Goal: Task Accomplishment & Management: Complete application form

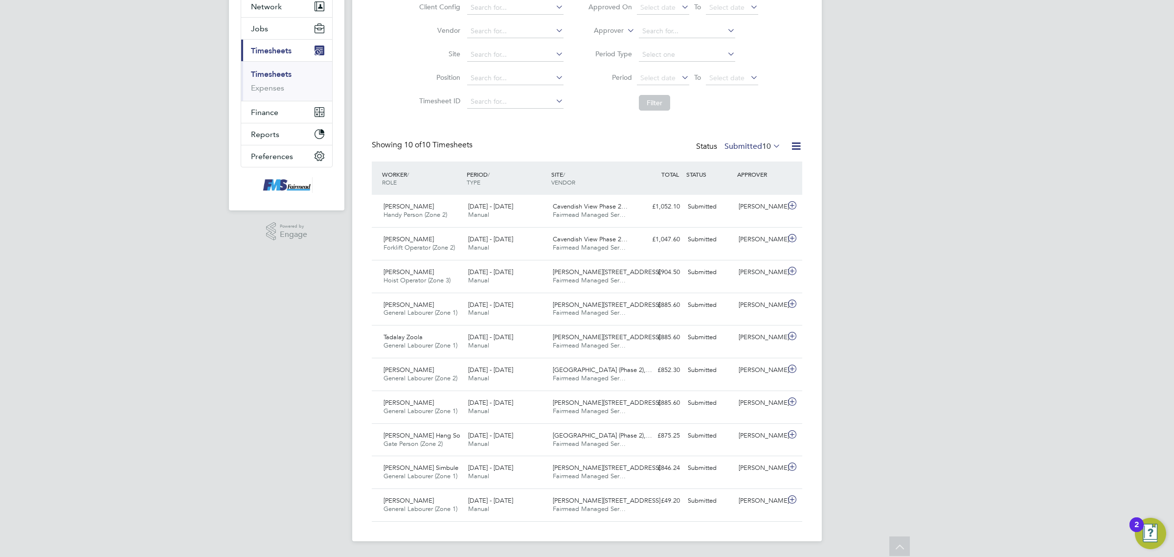
click at [757, 149] on label "Submitted 10" at bounding box center [752, 146] width 56 height 10
click at [749, 202] on li "Approved" at bounding box center [737, 206] width 45 height 14
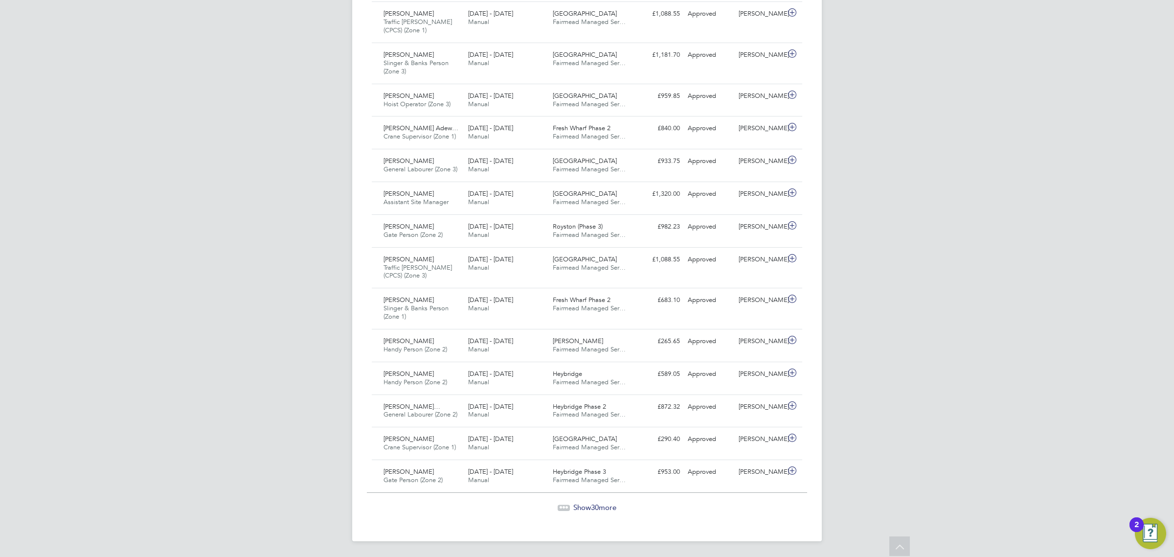
click at [598, 506] on span "30" at bounding box center [595, 506] width 8 height 9
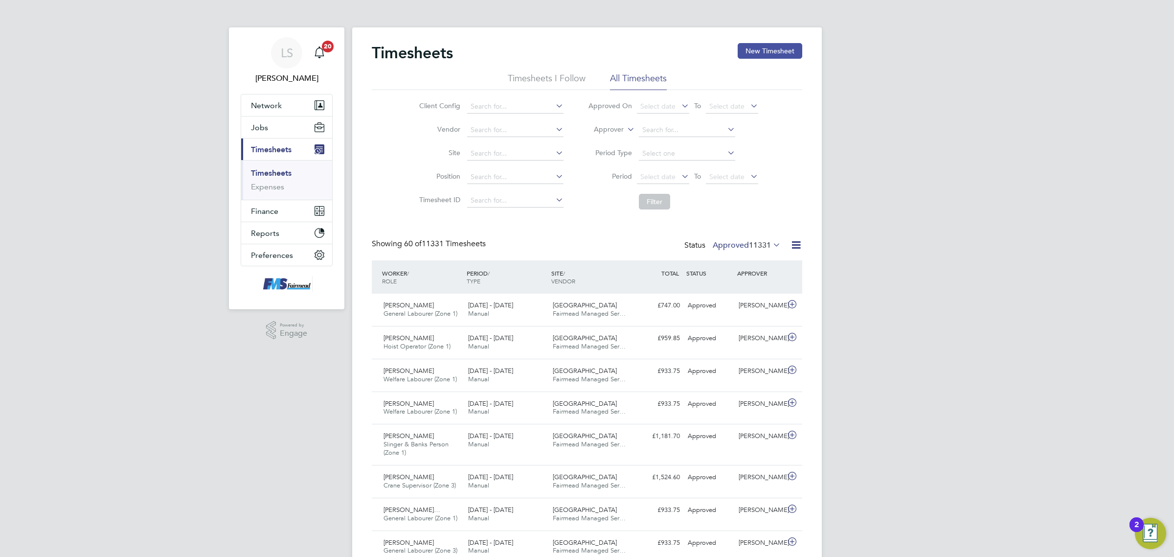
click at [760, 51] on button "New Timesheet" at bounding box center [770, 51] width 65 height 16
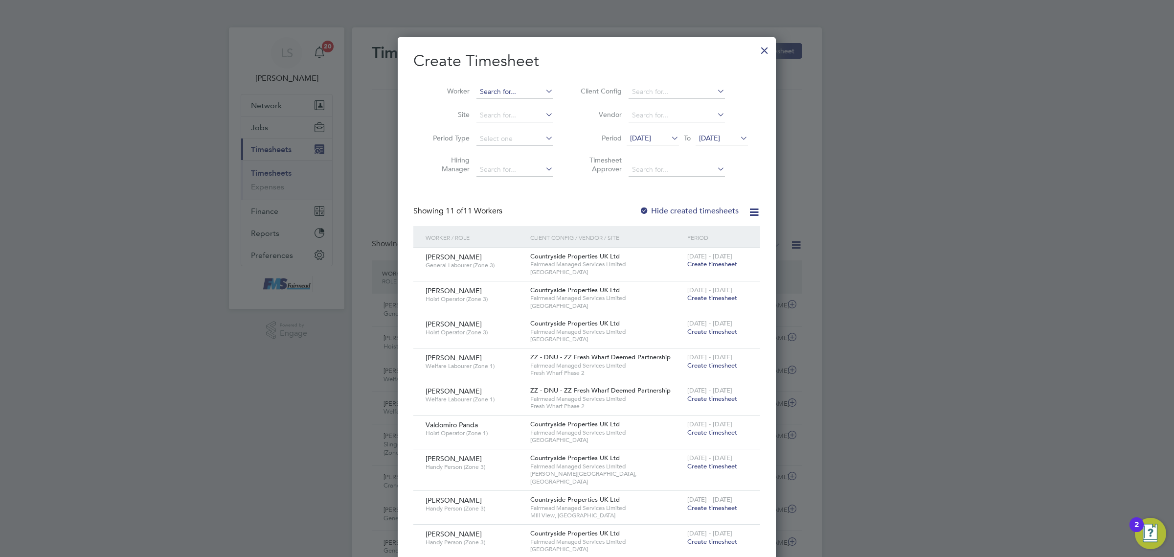
click at [497, 87] on input at bounding box center [514, 92] width 77 height 14
click at [511, 99] on li "Paul Kneller" at bounding box center [536, 104] width 121 height 13
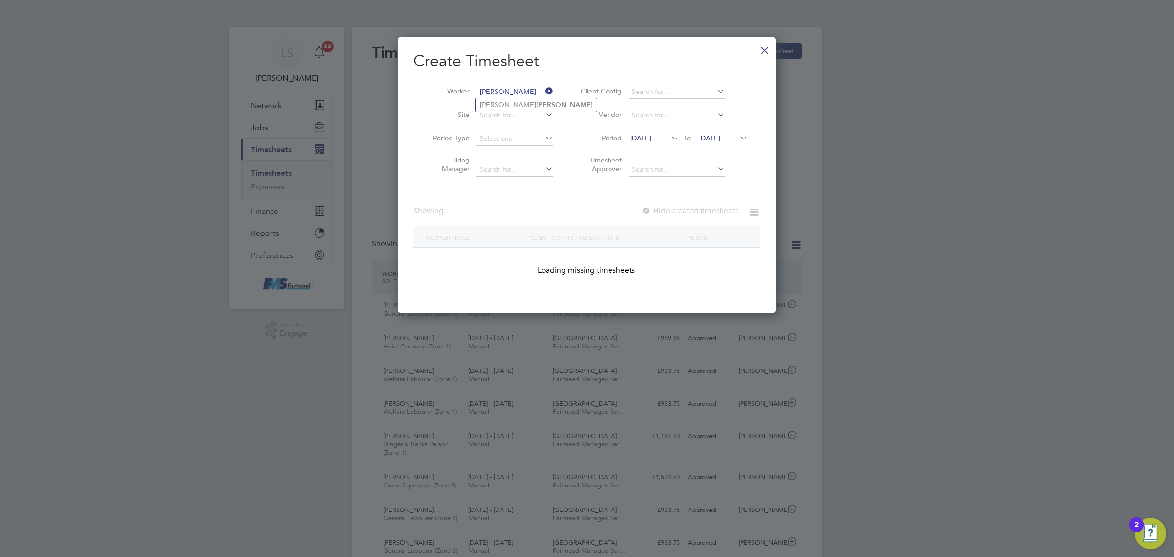
type input "Paul Kneller"
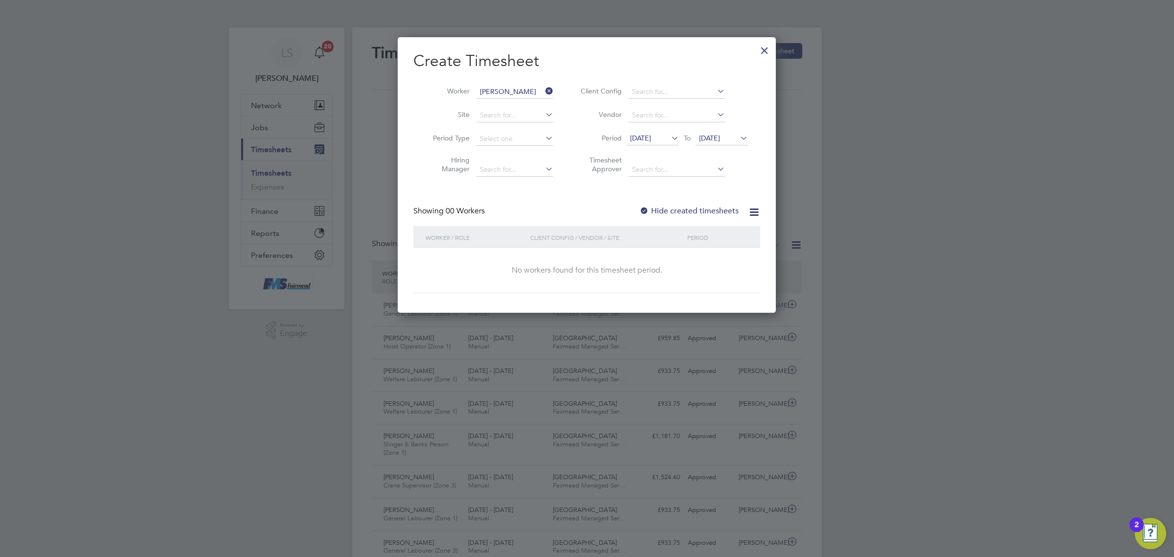
click at [702, 212] on label "Hide created timesheets" at bounding box center [688, 211] width 99 height 10
click at [728, 221] on div "Showing 00 Workers Hide created timesheets" at bounding box center [586, 216] width 347 height 20
click at [729, 206] on label "Hide created timesheets" at bounding box center [688, 211] width 99 height 10
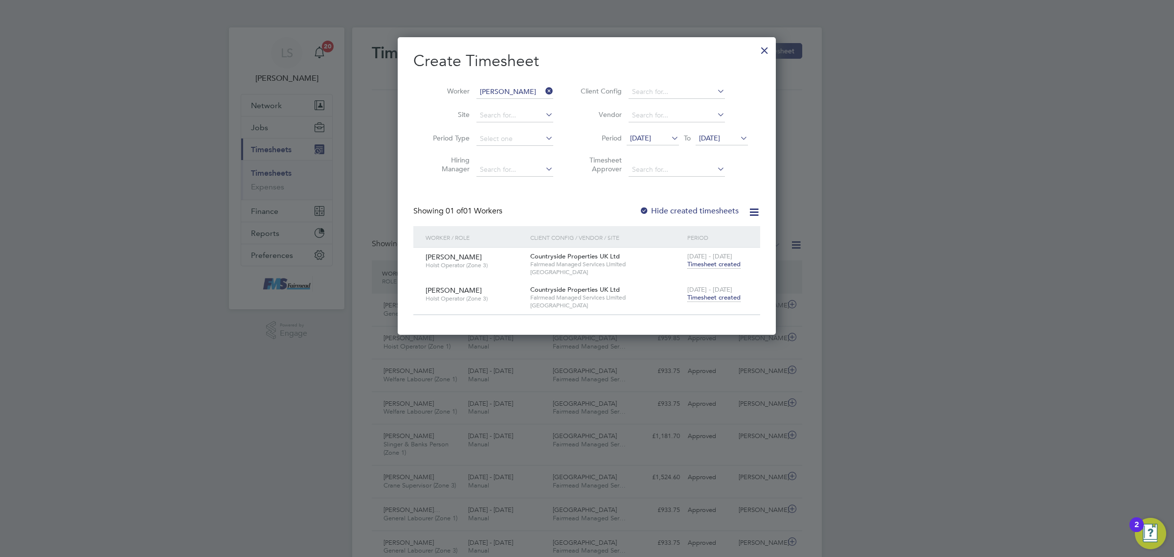
click at [715, 294] on span "Timesheet created" at bounding box center [713, 297] width 53 height 9
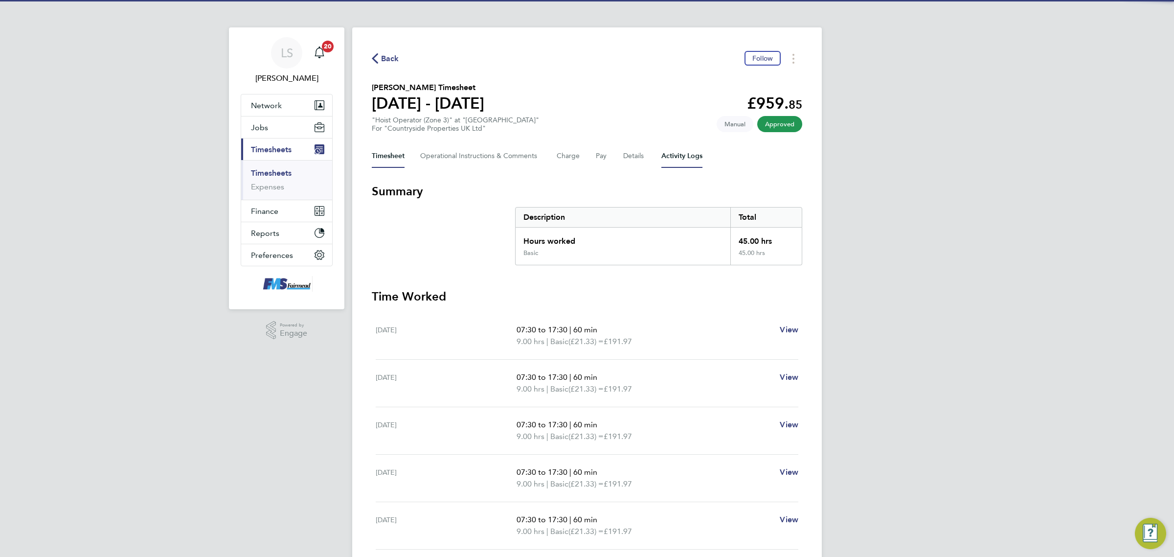
click at [664, 157] on Logs-tab "Activity Logs" at bounding box center [681, 155] width 41 height 23
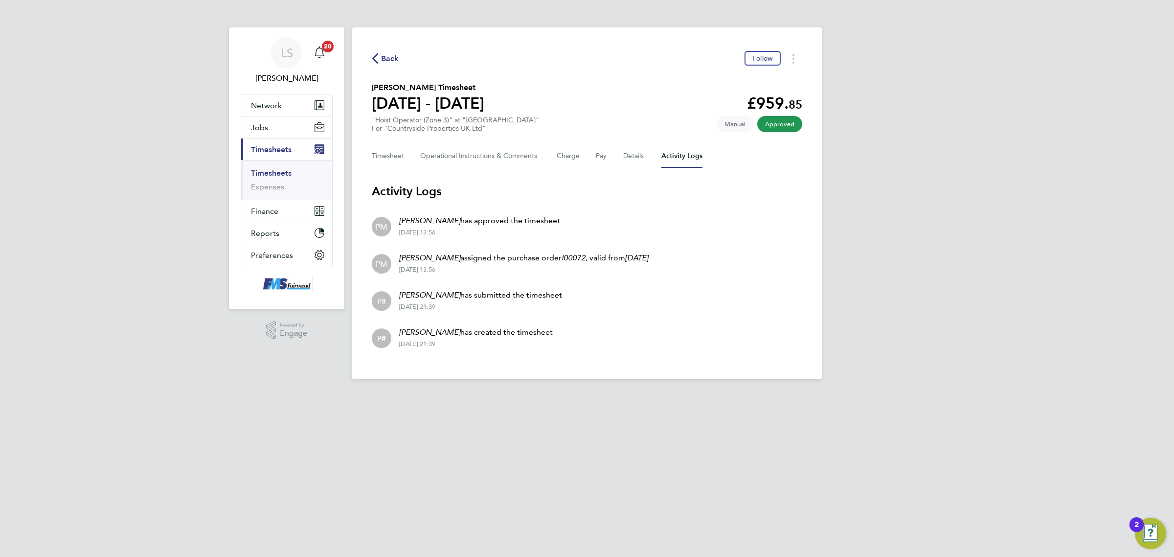
click at [289, 170] on link "Timesheets" at bounding box center [271, 172] width 41 height 9
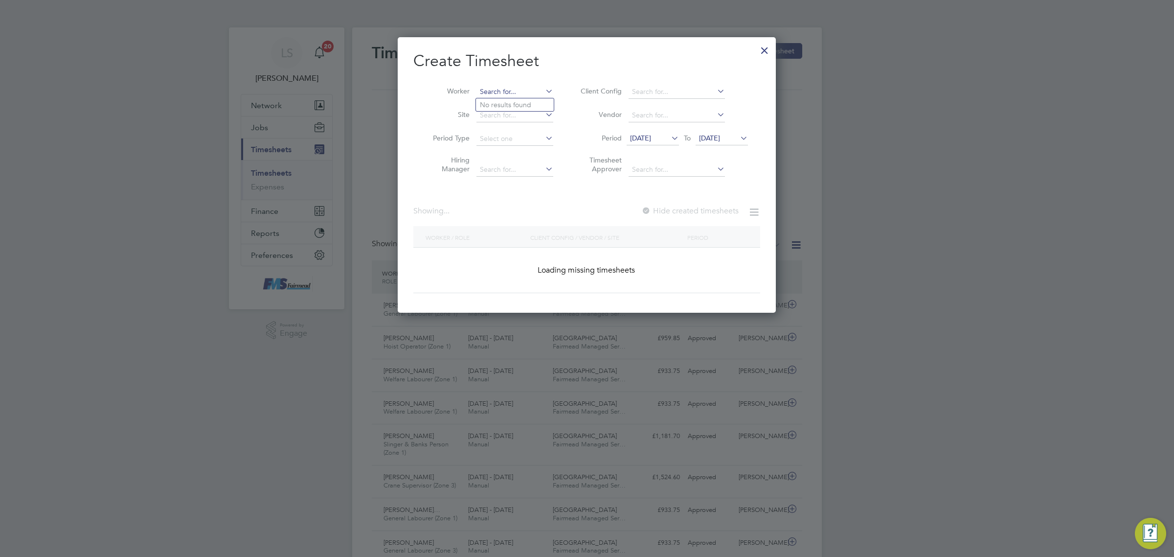
click at [504, 89] on input at bounding box center [514, 92] width 77 height 14
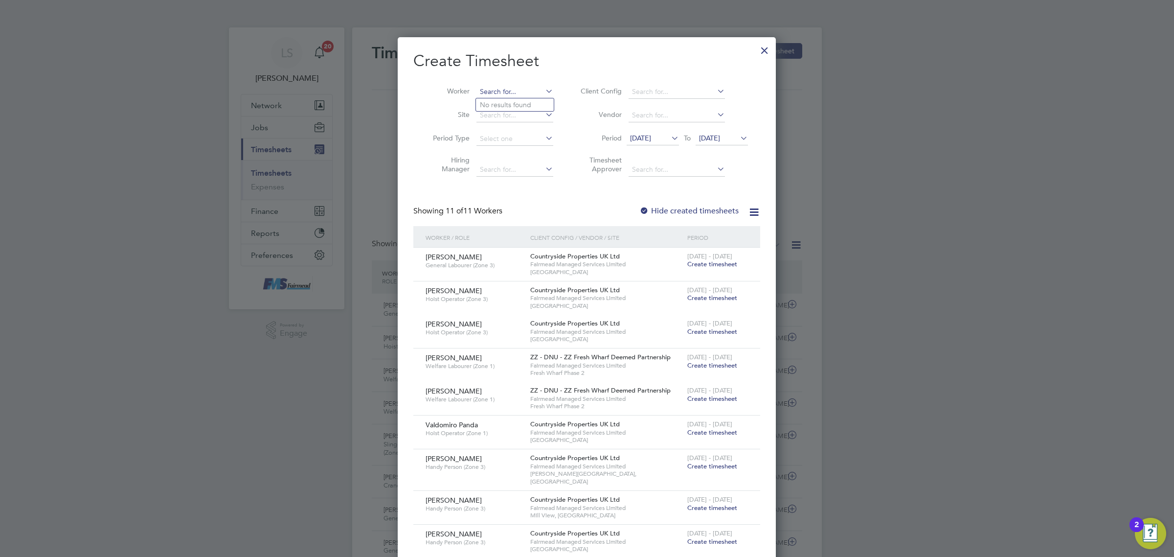
click at [504, 89] on input at bounding box center [514, 92] width 77 height 14
click at [504, 102] on li "Andrew Christou" at bounding box center [521, 104] width 91 height 13
type input "[PERSON_NAME]"
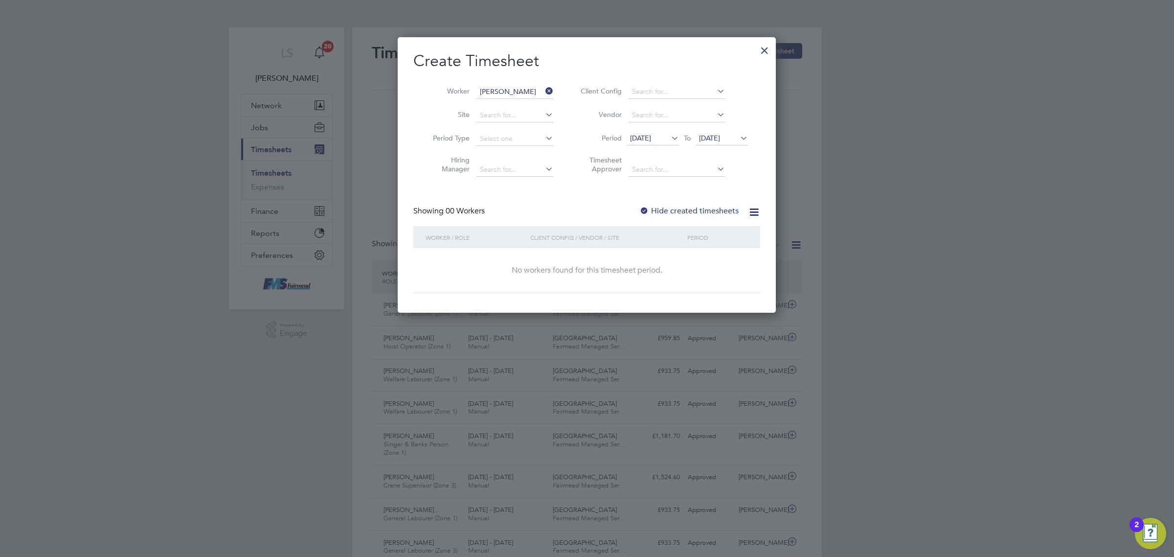
click at [698, 213] on label "Hide created timesheets" at bounding box center [688, 211] width 99 height 10
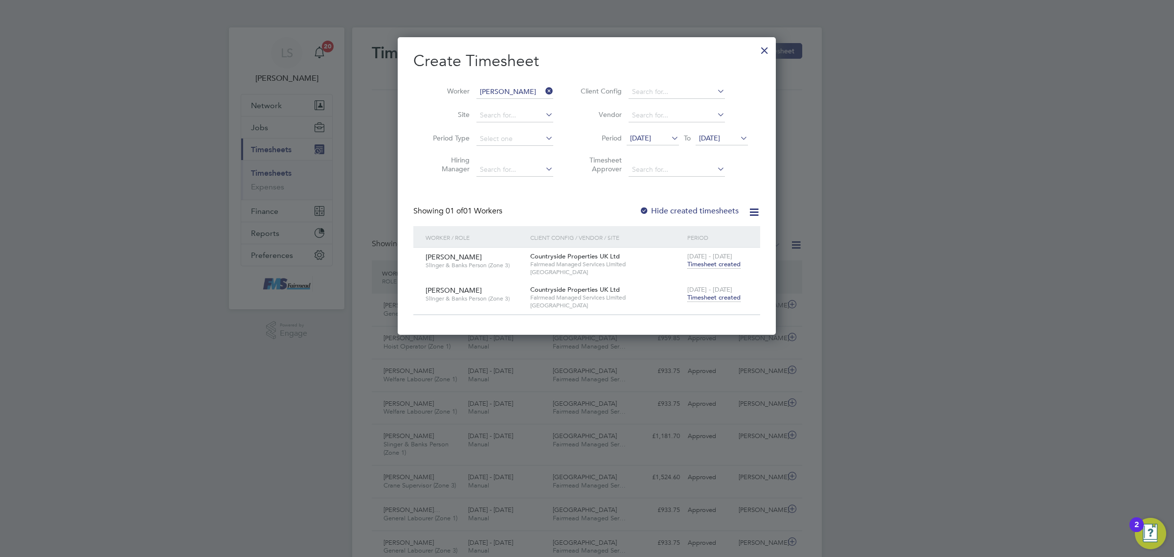
click at [707, 297] on span "Timesheet created" at bounding box center [713, 297] width 53 height 9
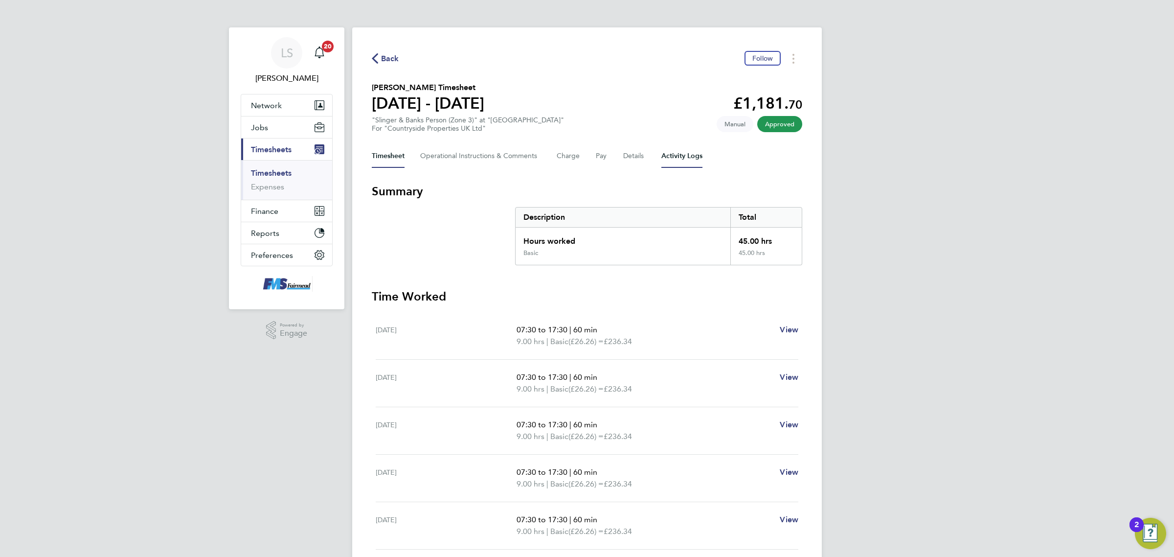
click at [683, 157] on Logs-tab "Activity Logs" at bounding box center [681, 155] width 41 height 23
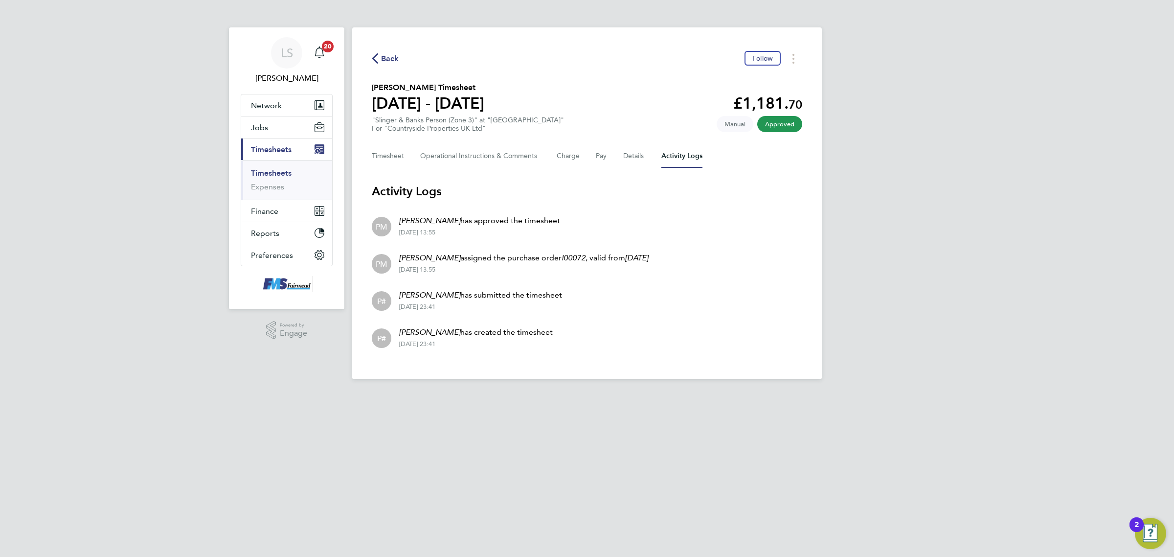
click at [284, 170] on link "Timesheets" at bounding box center [271, 172] width 41 height 9
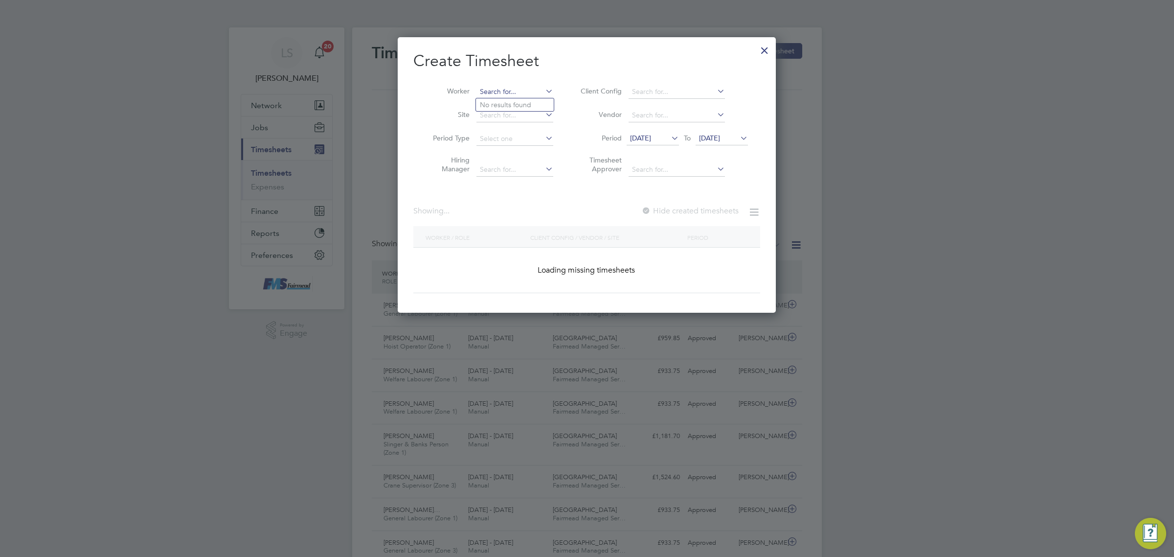
click at [494, 92] on input at bounding box center [514, 92] width 77 height 14
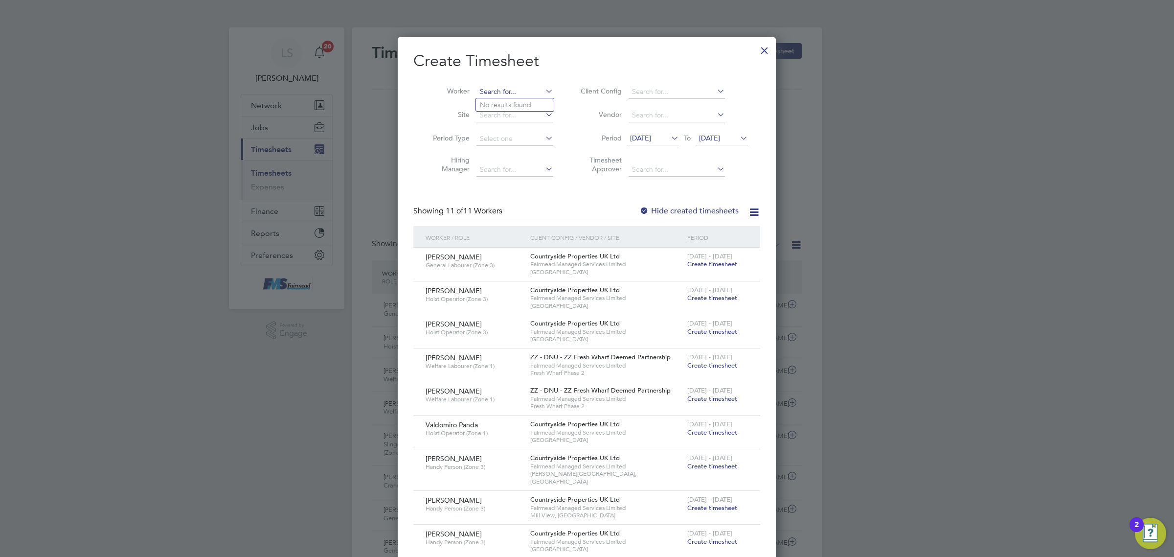
type input "a"
click at [538, 102] on b "Hay" at bounding box center [544, 105] width 12 height 8
type input "[PERSON_NAME]"
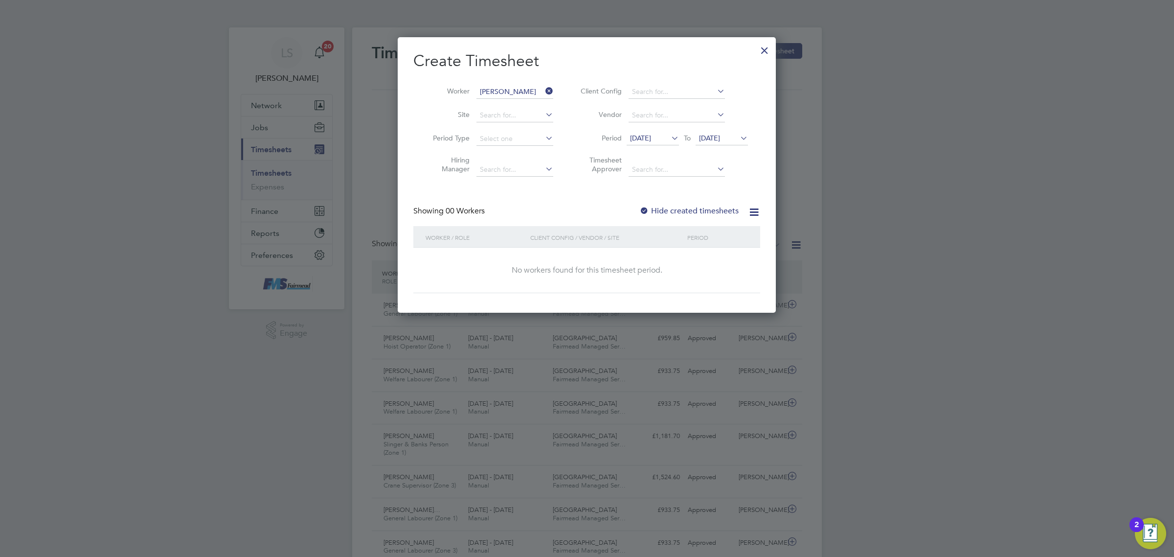
click at [679, 212] on label "Hide created timesheets" at bounding box center [688, 211] width 99 height 10
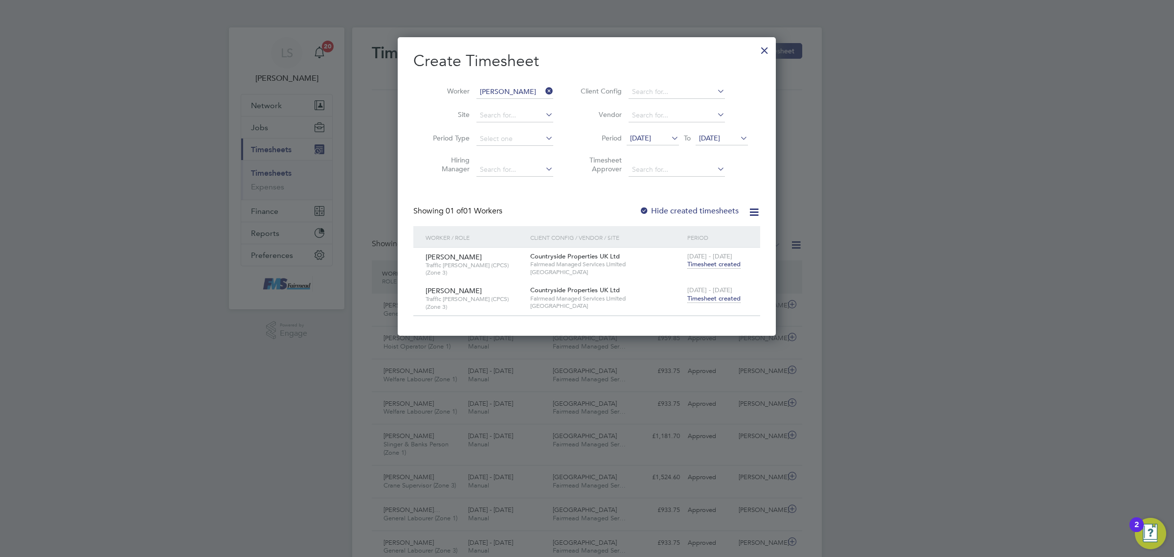
click at [721, 296] on span "Timesheet created" at bounding box center [713, 298] width 53 height 9
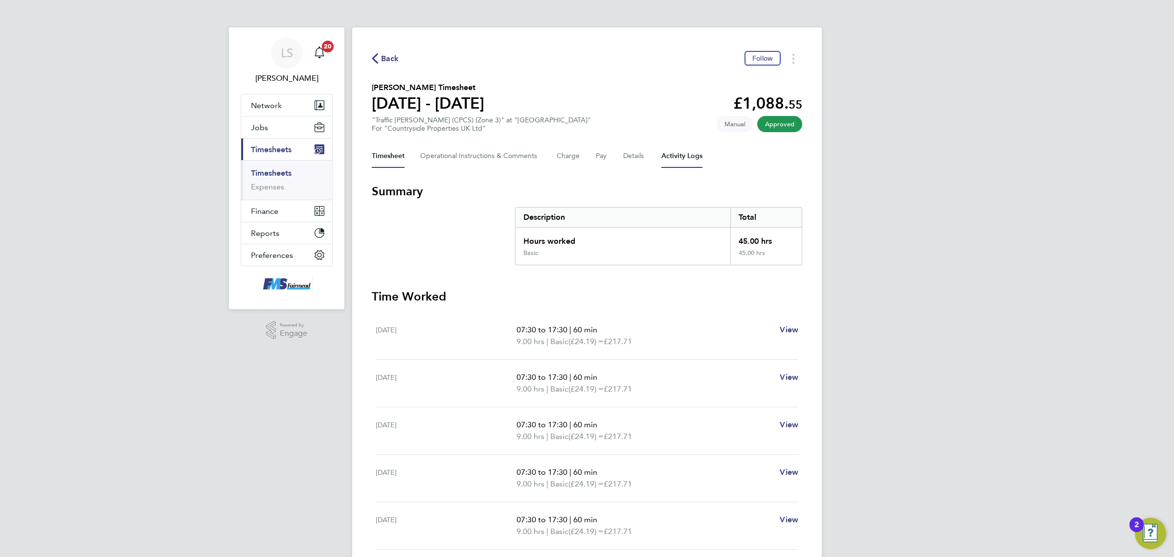
click at [673, 155] on Logs-tab "Activity Logs" at bounding box center [681, 155] width 41 height 23
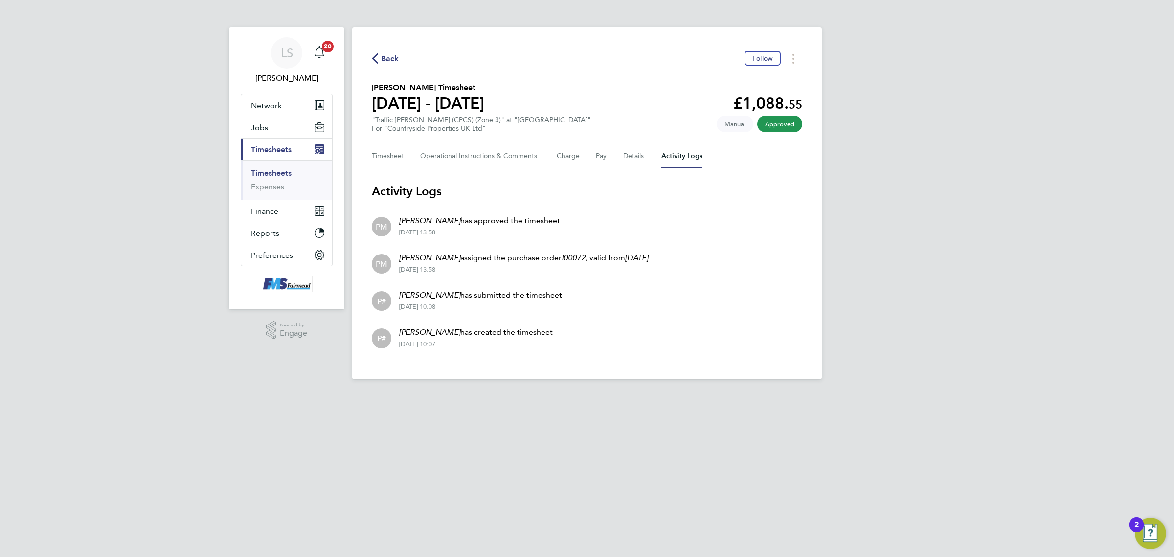
click at [276, 174] on link "Timesheets" at bounding box center [271, 172] width 41 height 9
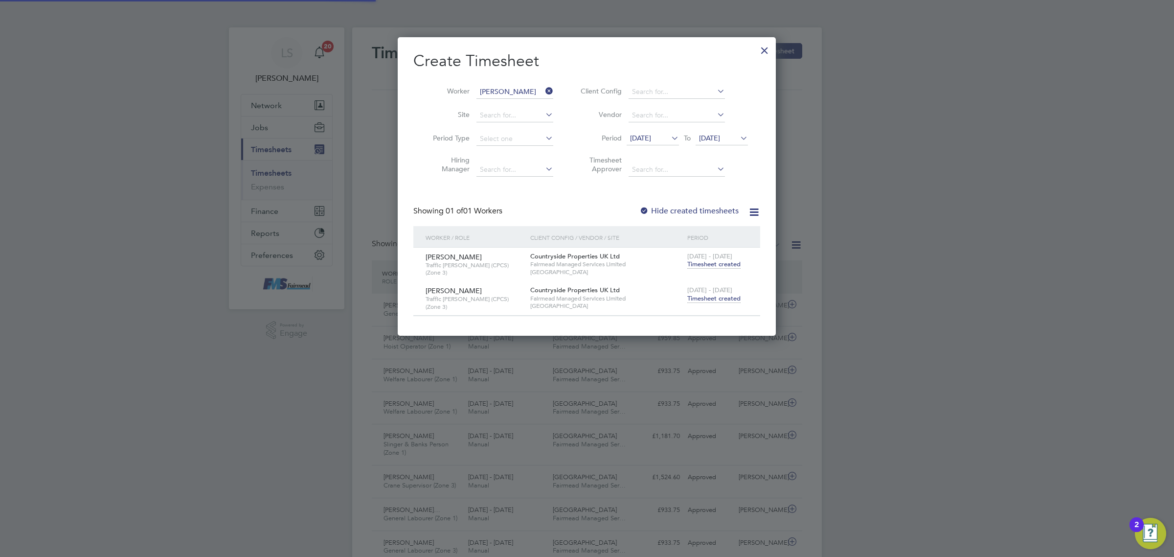
scroll to position [24, 85]
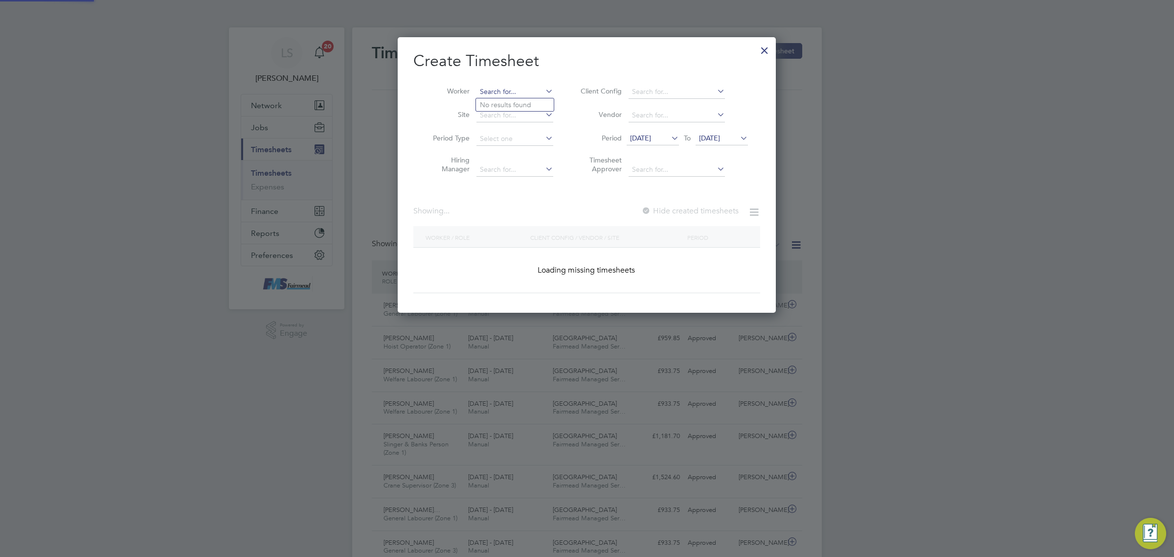
click at [492, 89] on input at bounding box center [514, 92] width 77 height 14
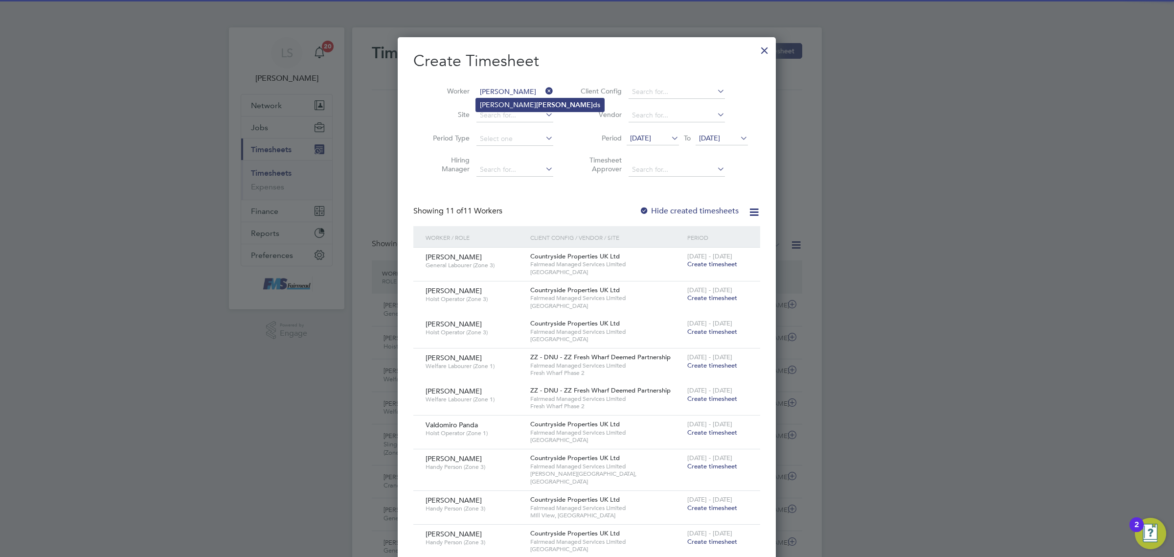
click at [536, 108] on b "Rowlan" at bounding box center [564, 105] width 57 height 8
type input "[PERSON_NAME]"
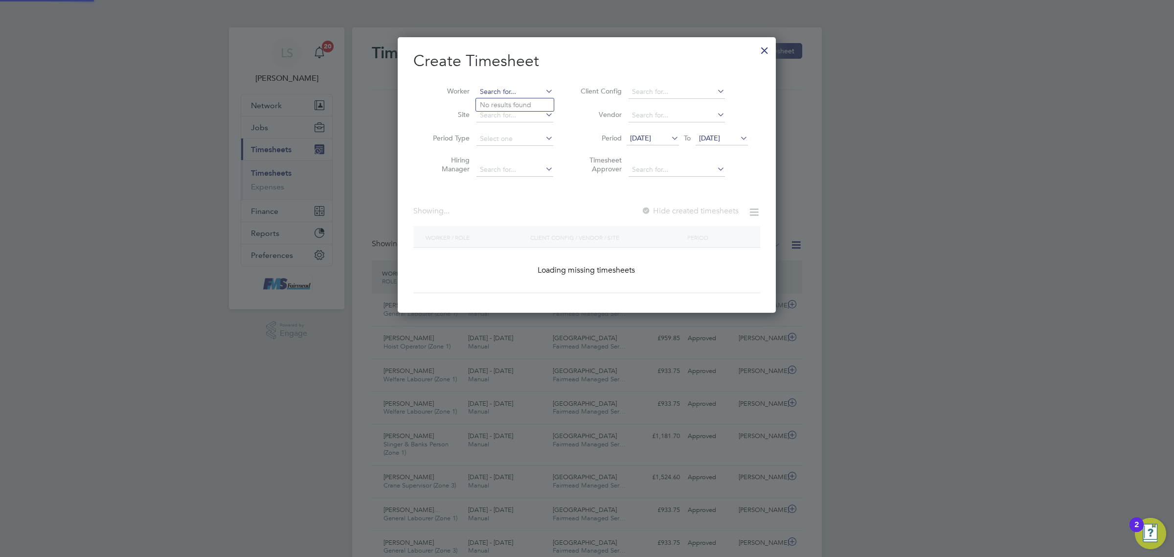
click at [522, 89] on input at bounding box center [514, 92] width 77 height 14
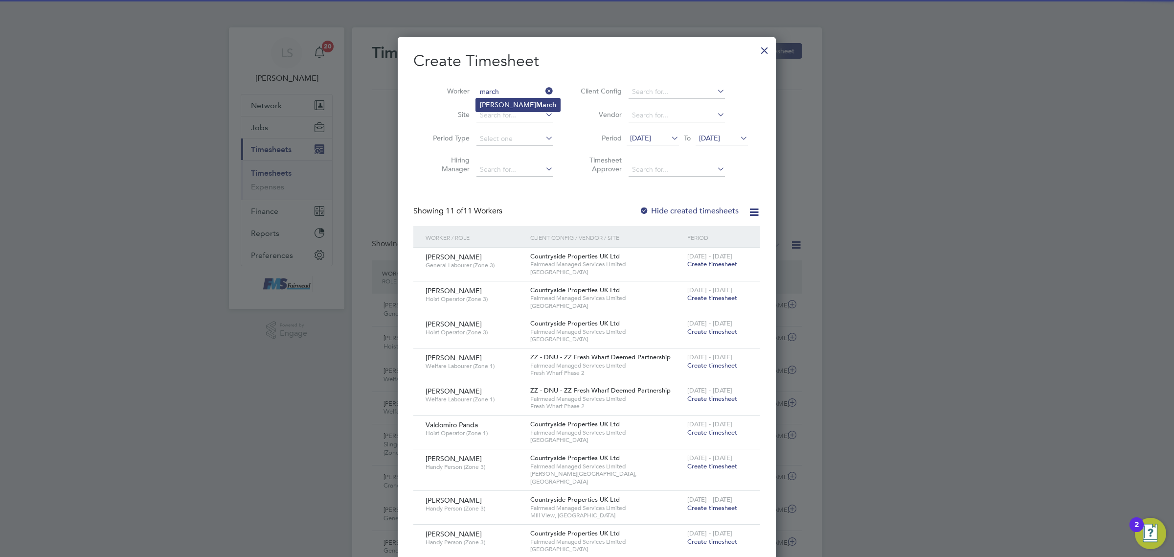
click at [536, 105] on b "March" at bounding box center [546, 105] width 20 height 8
type input "Gregory March"
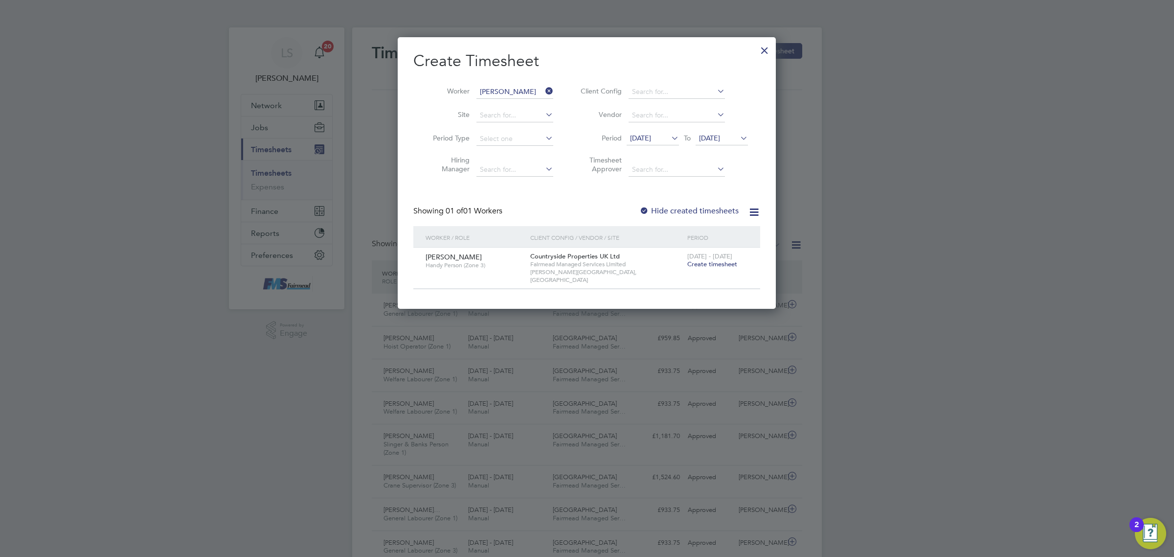
click at [715, 262] on span "Create timesheet" at bounding box center [712, 264] width 50 height 8
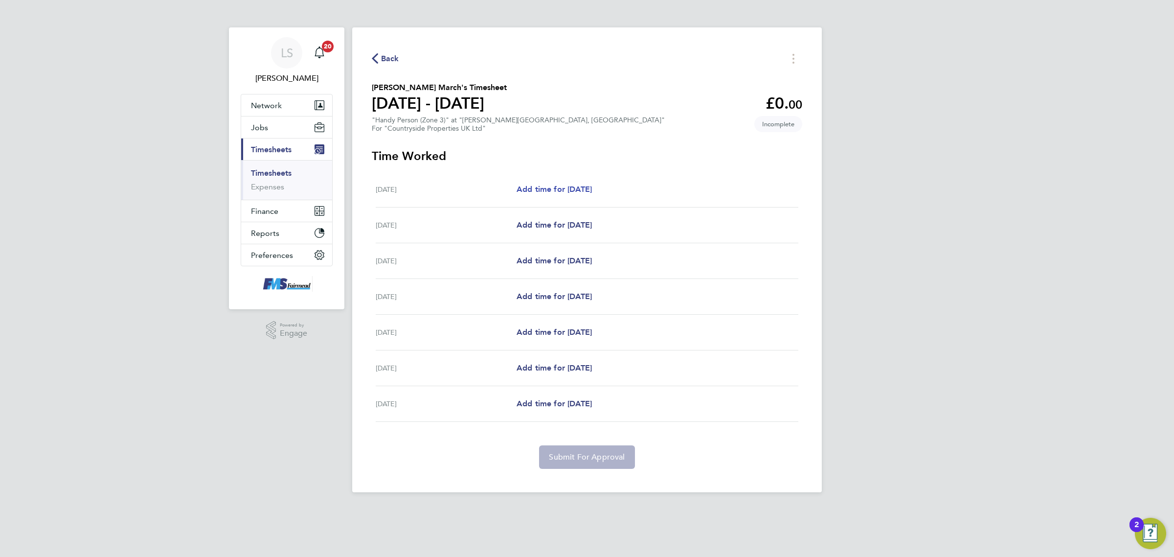
click at [568, 192] on span "Add time for Mon 18 Aug" at bounding box center [553, 188] width 75 height 9
select select "30"
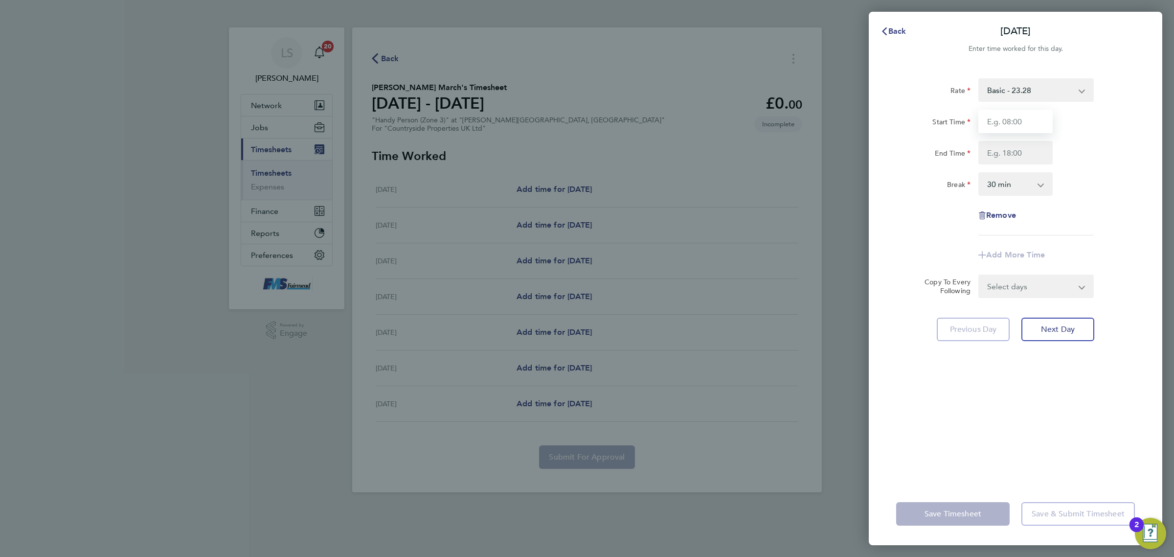
click at [987, 123] on input "Start Time" at bounding box center [1015, 121] width 74 height 23
type input "09:00"
click at [1042, 142] on input "End Time" at bounding box center [1015, 152] width 74 height 23
type input "17:00"
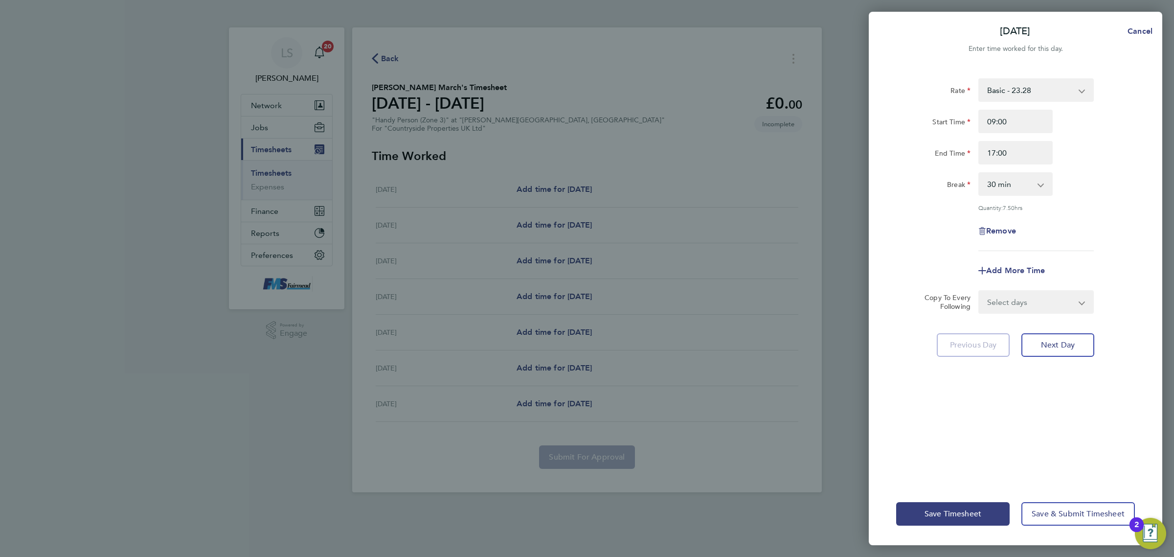
click at [1135, 128] on div "Start Time 09:00" at bounding box center [1015, 121] width 246 height 23
drag, startPoint x: 1015, startPoint y: 308, endPoint x: 1020, endPoint y: 305, distance: 6.0
click at [1015, 308] on select "Select days Day Weekday (Mon-Fri) Weekend (Sat-Sun) Tuesday Wednesday Thursday …" at bounding box center [1030, 302] width 103 height 22
select select "WEEKDAY"
click at [979, 291] on select "Select days Day Weekday (Mon-Fri) Weekend (Sat-Sun) Tuesday Wednesday Thursday …" at bounding box center [1030, 302] width 103 height 22
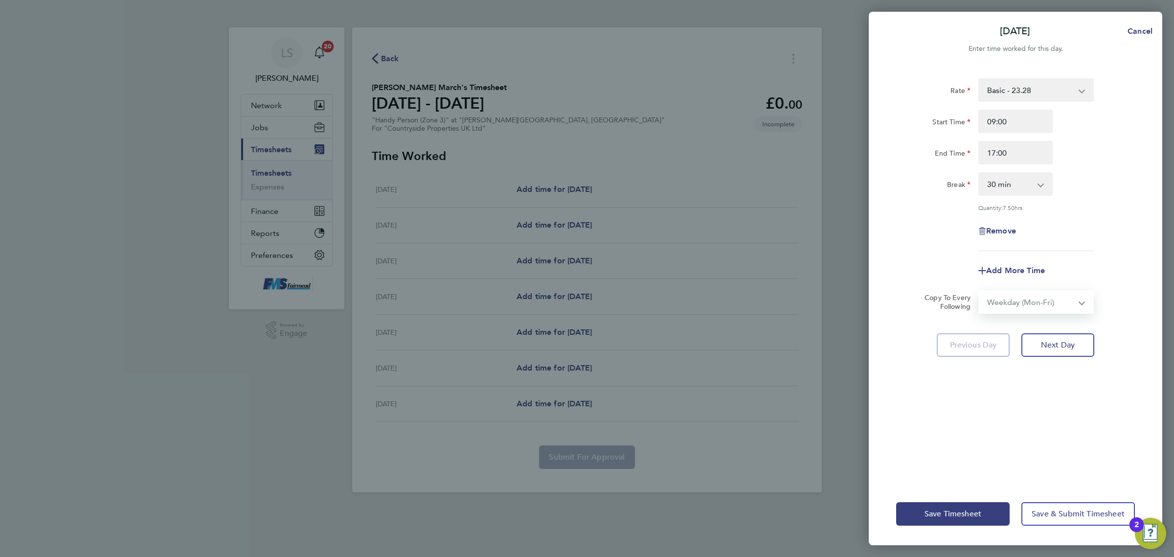
select select "2025-08-24"
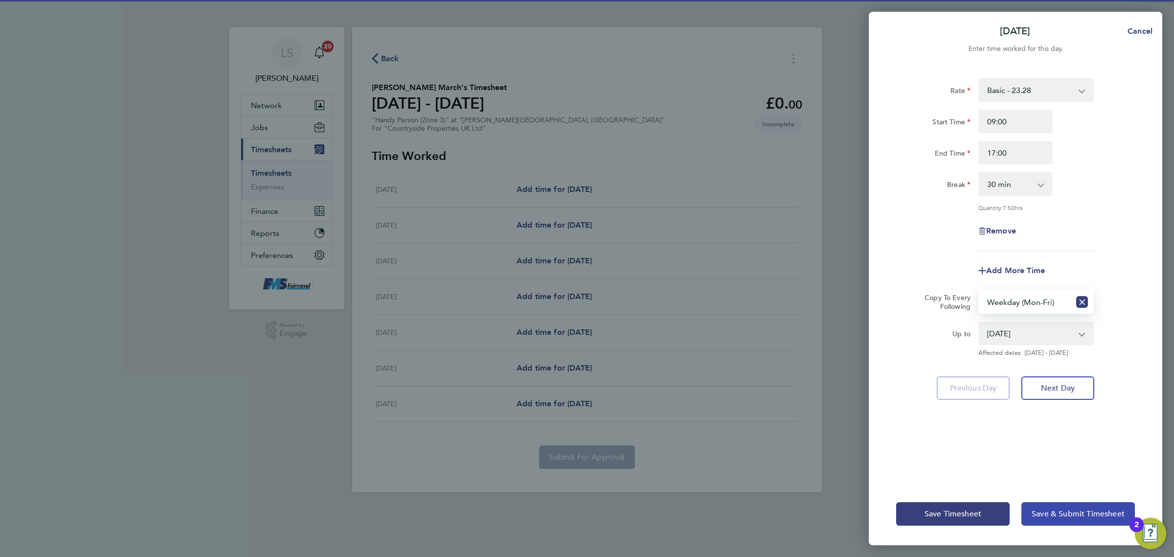
click at [1070, 522] on button "Save & Submit Timesheet" at bounding box center [1077, 513] width 113 height 23
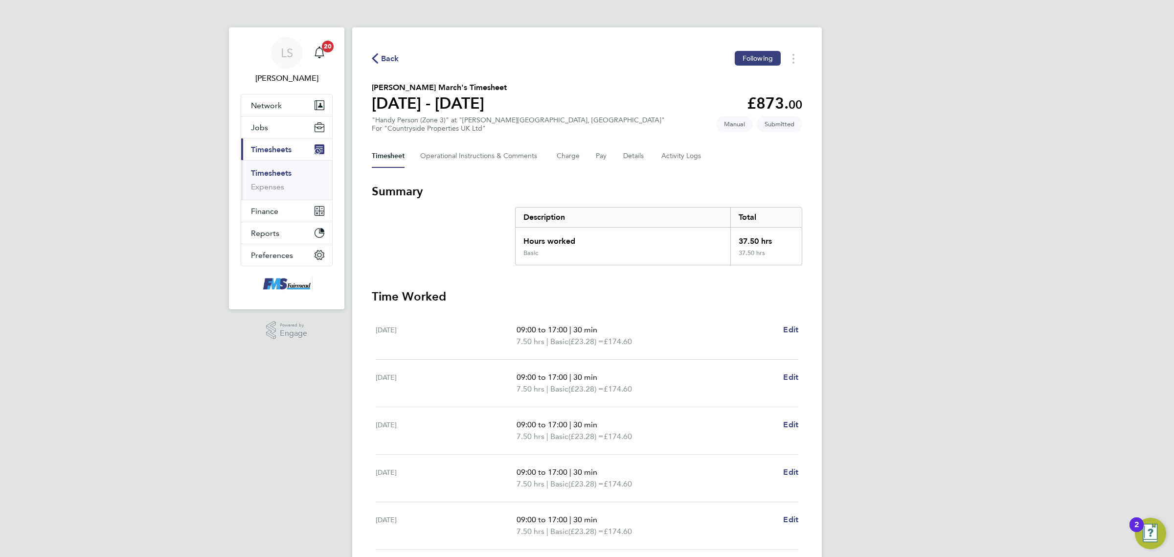
click at [284, 170] on link "Timesheets" at bounding box center [271, 172] width 41 height 9
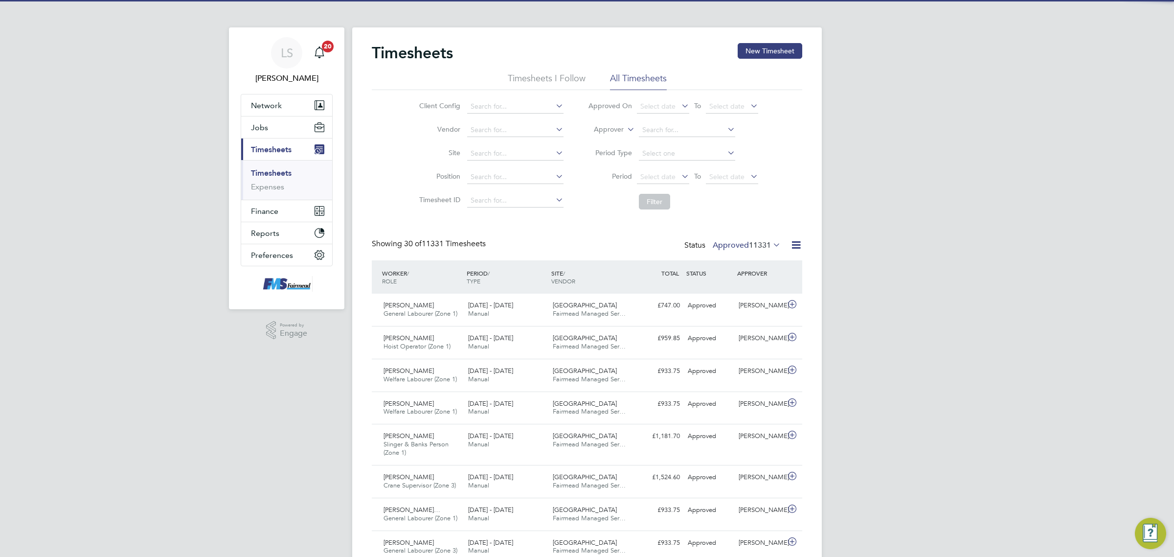
scroll to position [24, 85]
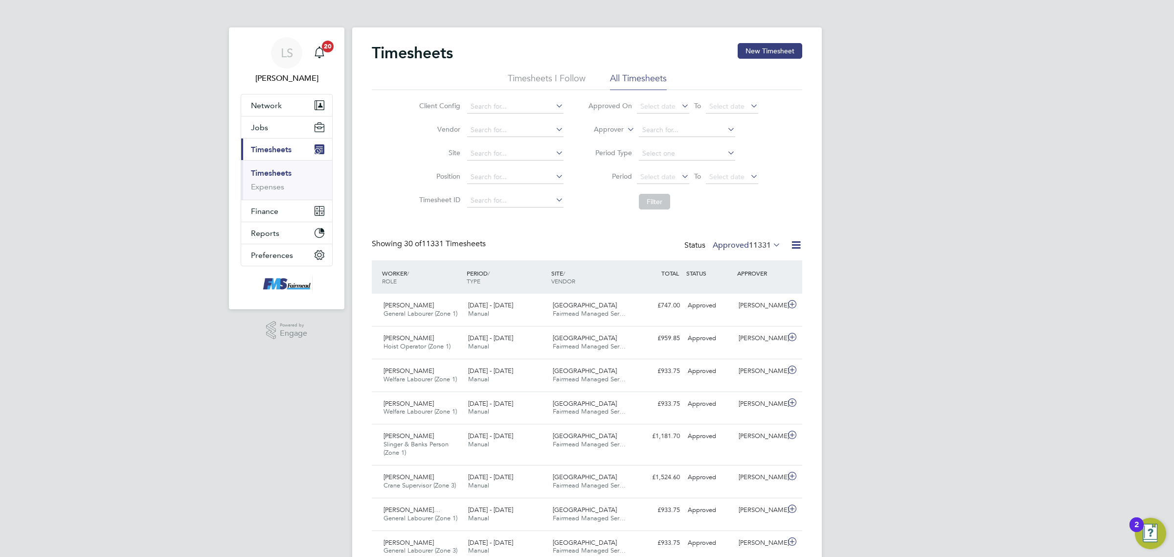
click at [729, 242] on label "Approved 11331" at bounding box center [747, 245] width 68 height 10
click at [744, 275] on li "Saved" at bounding box center [732, 276] width 45 height 14
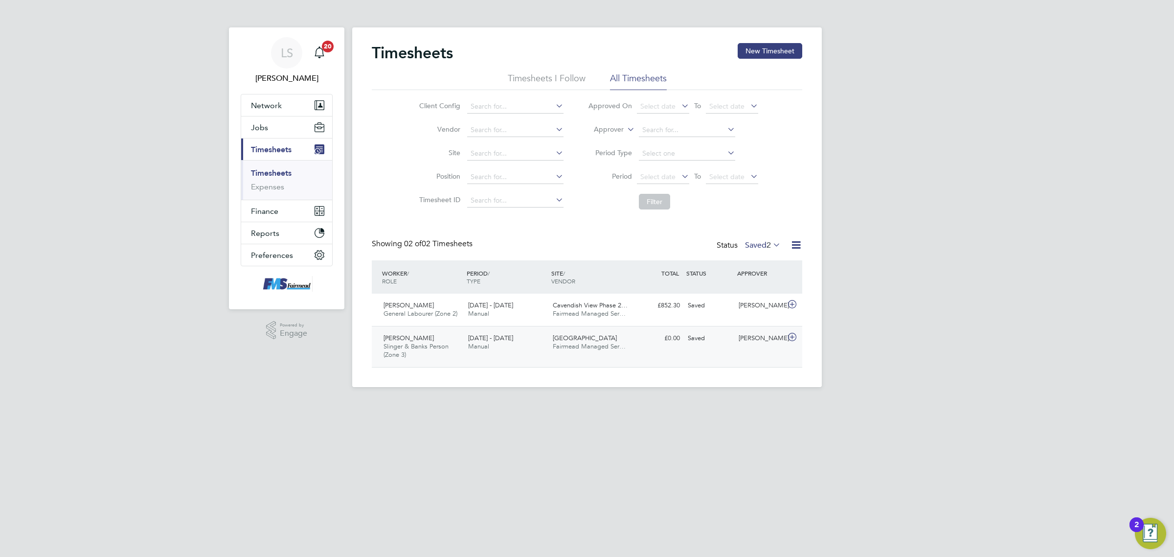
click at [725, 347] on div "Andrew Christou Slinger & Banks Person (Zone 3) 28 Jul - 3 Aug 2025 28 Jul - 3 …" at bounding box center [587, 346] width 430 height 41
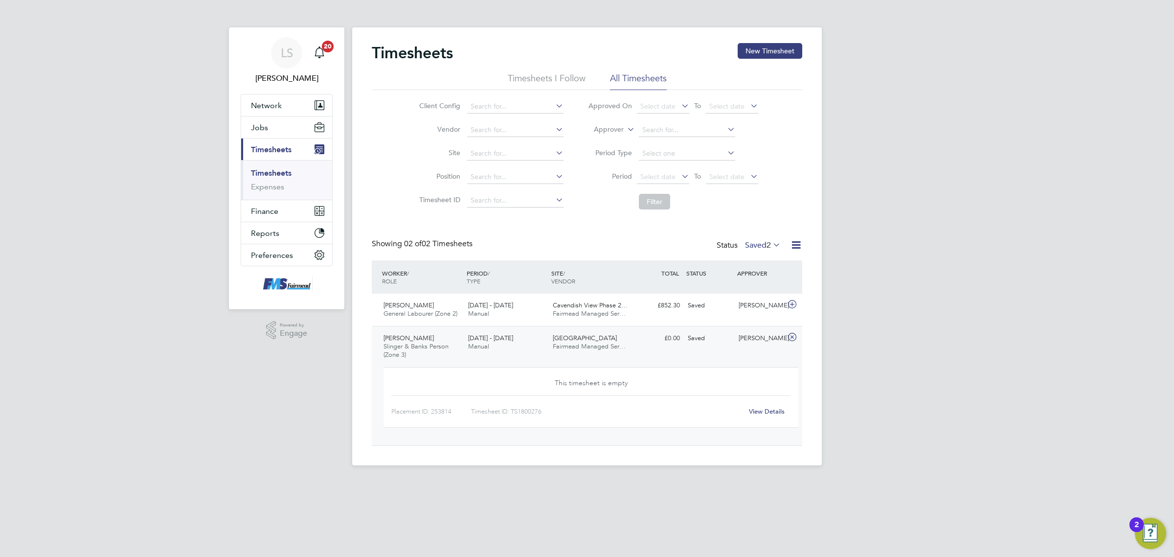
click at [771, 411] on link "View Details" at bounding box center [767, 411] width 36 height 8
click at [756, 55] on button "New Timesheet" at bounding box center [770, 51] width 65 height 16
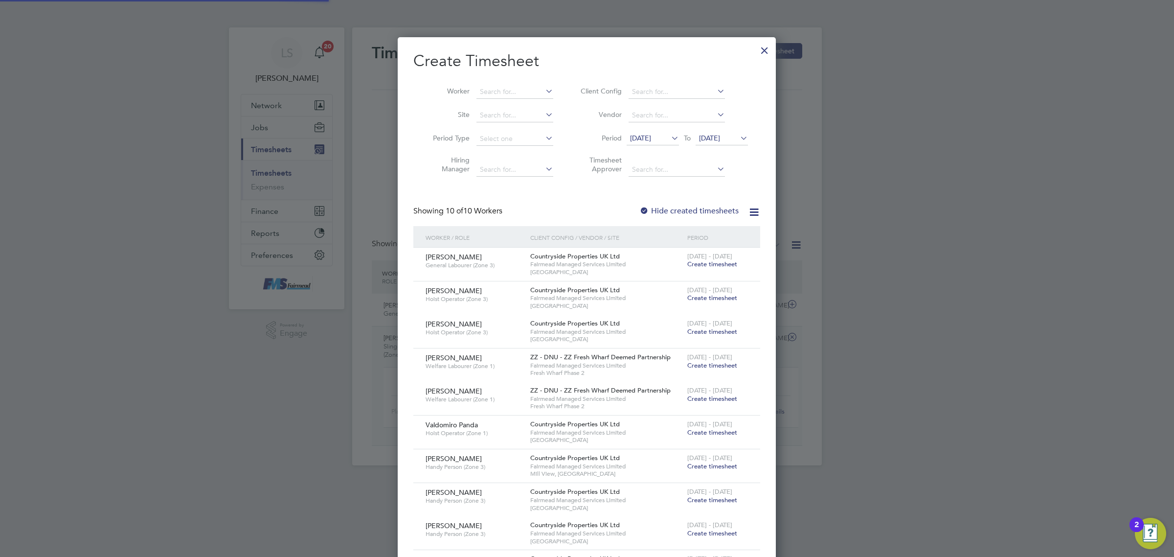
scroll to position [702, 378]
click at [494, 93] on input at bounding box center [514, 92] width 77 height 14
click at [494, 99] on li "David Rowlands" at bounding box center [536, 104] width 121 height 13
type input "[PERSON_NAME]"
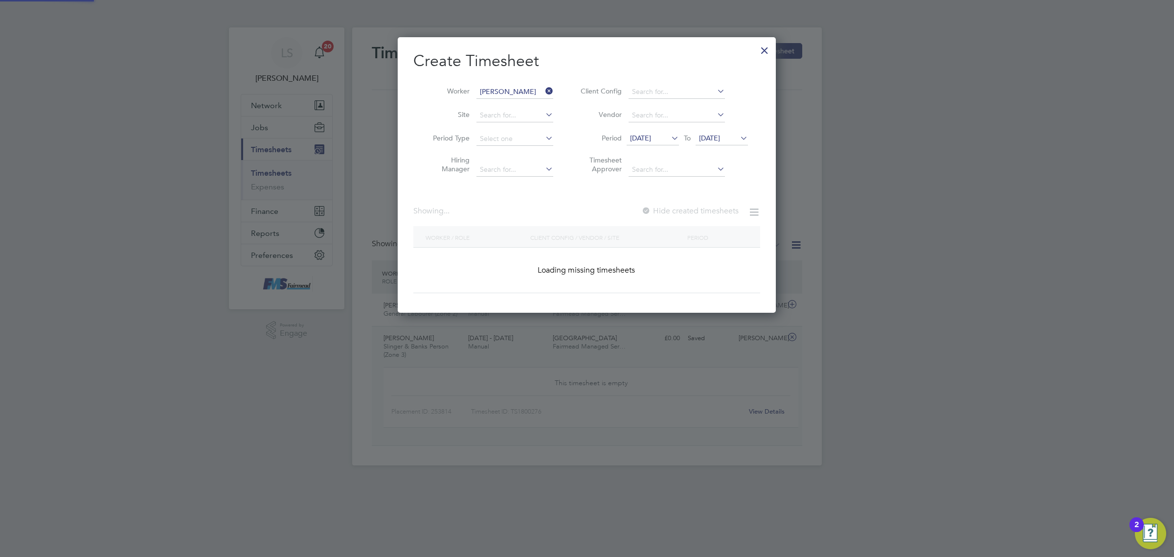
scroll to position [297, 378]
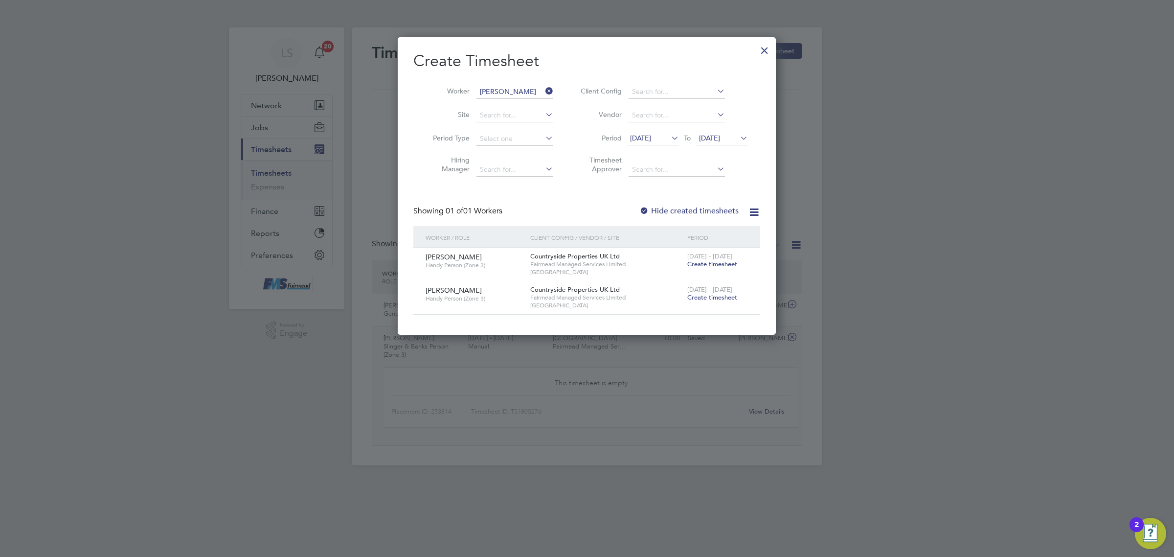
click at [765, 45] on div at bounding box center [765, 48] width 18 height 18
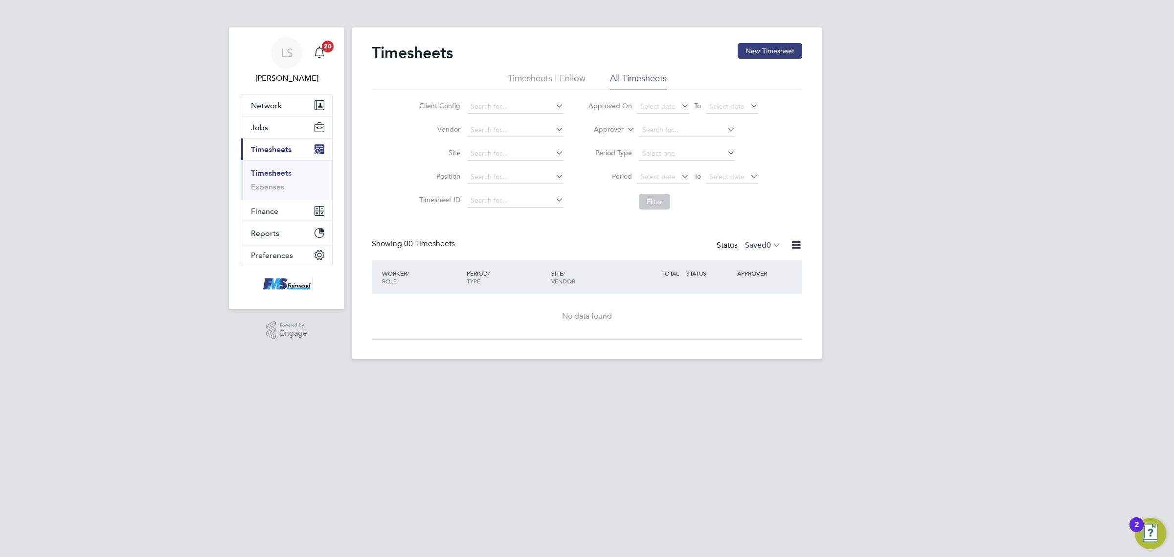
click at [275, 170] on link "Timesheets" at bounding box center [271, 172] width 41 height 9
click at [272, 133] on button "Jobs" at bounding box center [286, 127] width 91 height 22
click at [270, 162] on link "Vacancies" at bounding box center [268, 164] width 35 height 9
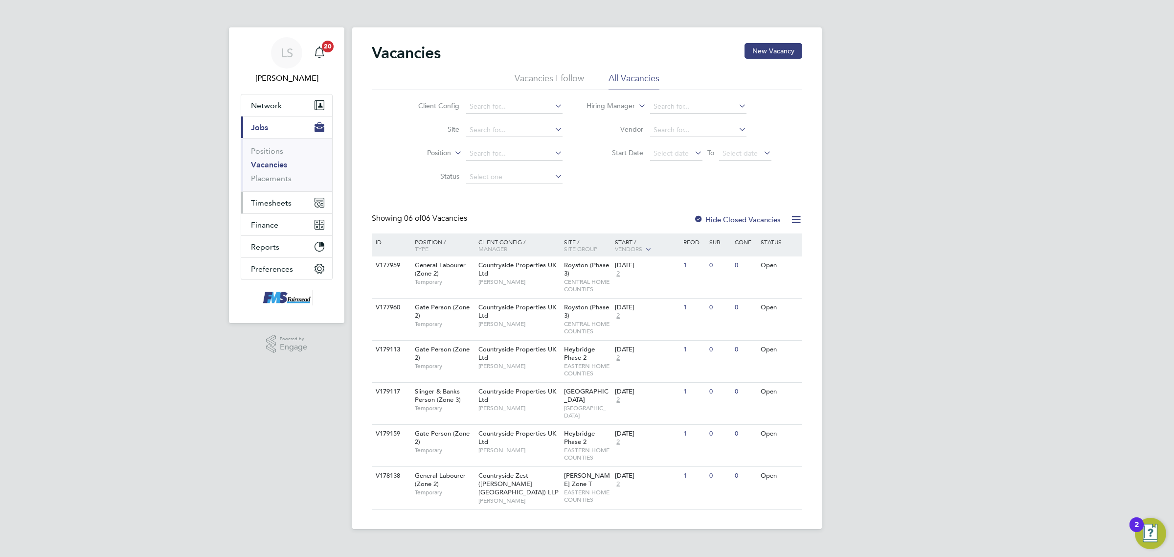
click at [274, 206] on span "Timesheets" at bounding box center [271, 202] width 41 height 9
click at [279, 174] on link "Timesheets" at bounding box center [271, 172] width 41 height 9
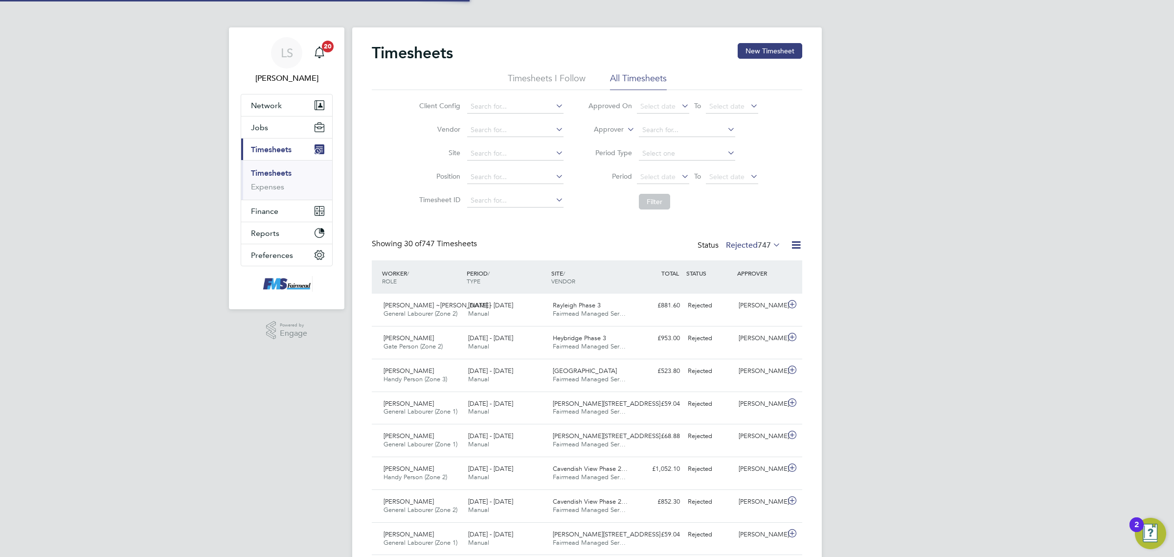
scroll to position [24, 85]
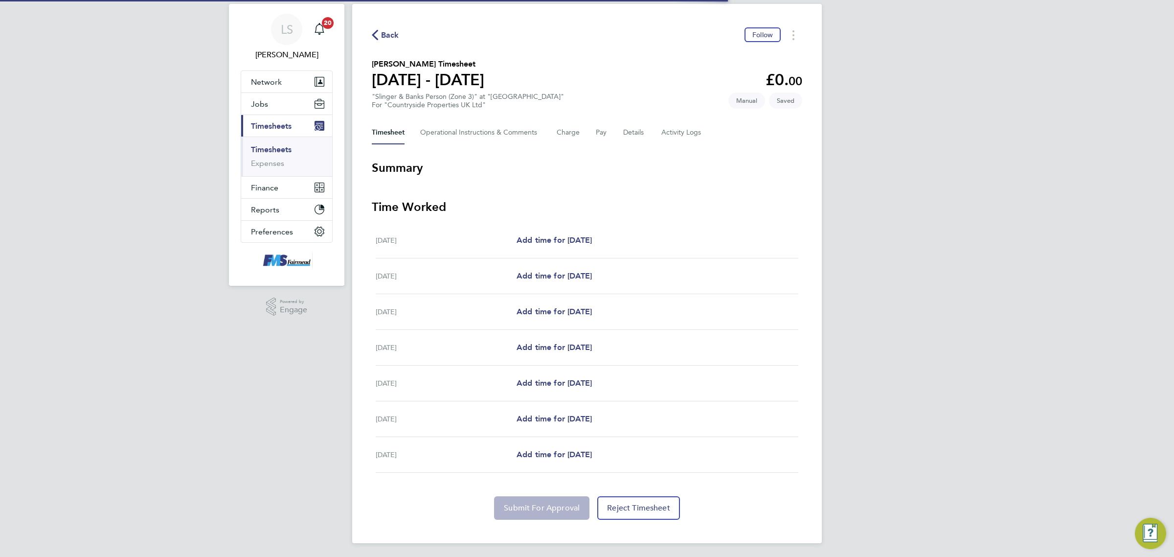
scroll to position [25, 0]
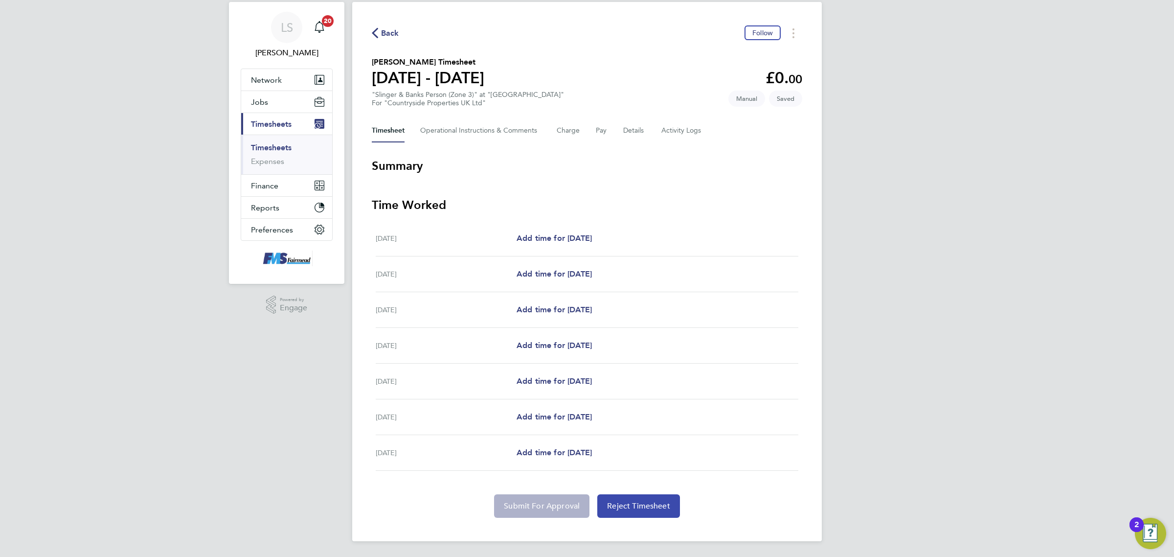
click at [644, 513] on button "Reject Timesheet" at bounding box center [638, 505] width 83 height 23
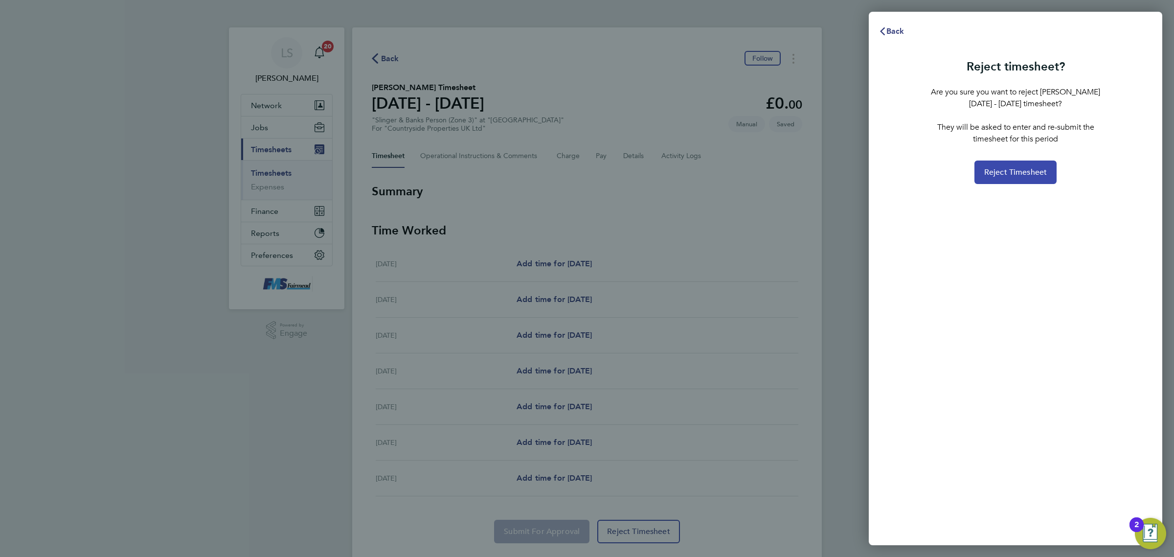
drag, startPoint x: 1014, startPoint y: 209, endPoint x: 1025, endPoint y: 181, distance: 30.1
click at [1015, 204] on div "Reject timesheet? Are you sure you want to reject Andrew Christou's 28 Jul - 03…" at bounding box center [1015, 294] width 293 height 502
click at [1025, 170] on span "Reject Timesheet" at bounding box center [1015, 172] width 63 height 10
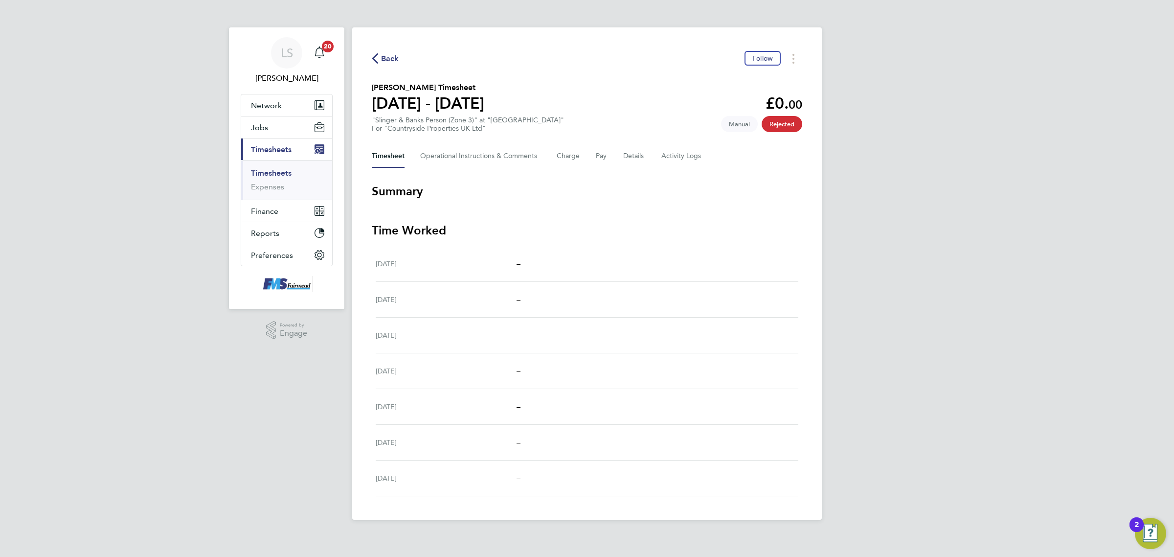
click at [277, 170] on link "Timesheets" at bounding box center [271, 172] width 41 height 9
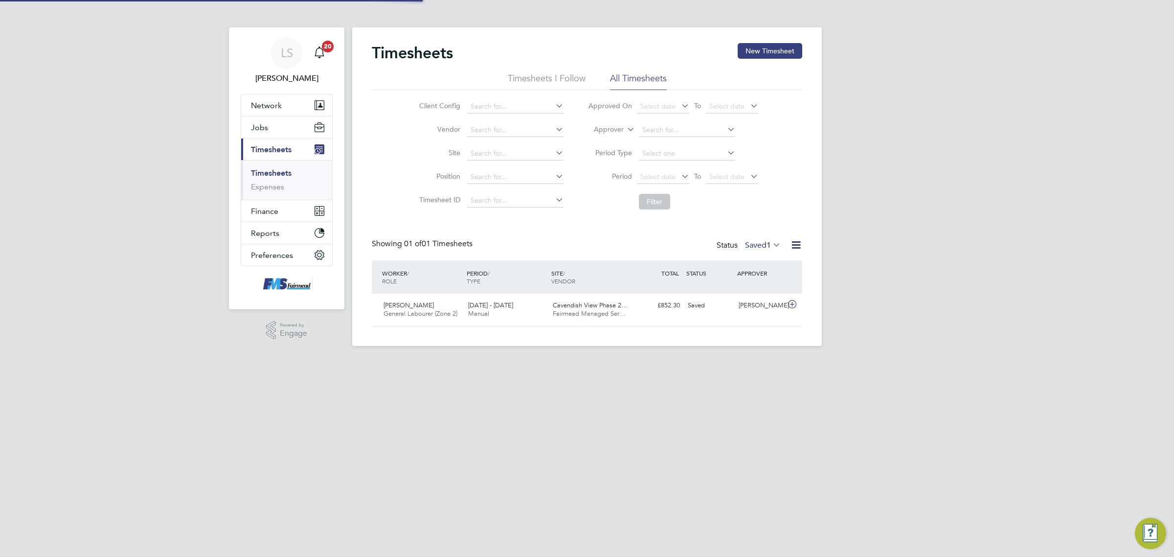
scroll to position [24, 85]
click at [744, 308] on div "[PERSON_NAME]" at bounding box center [760, 305] width 51 height 16
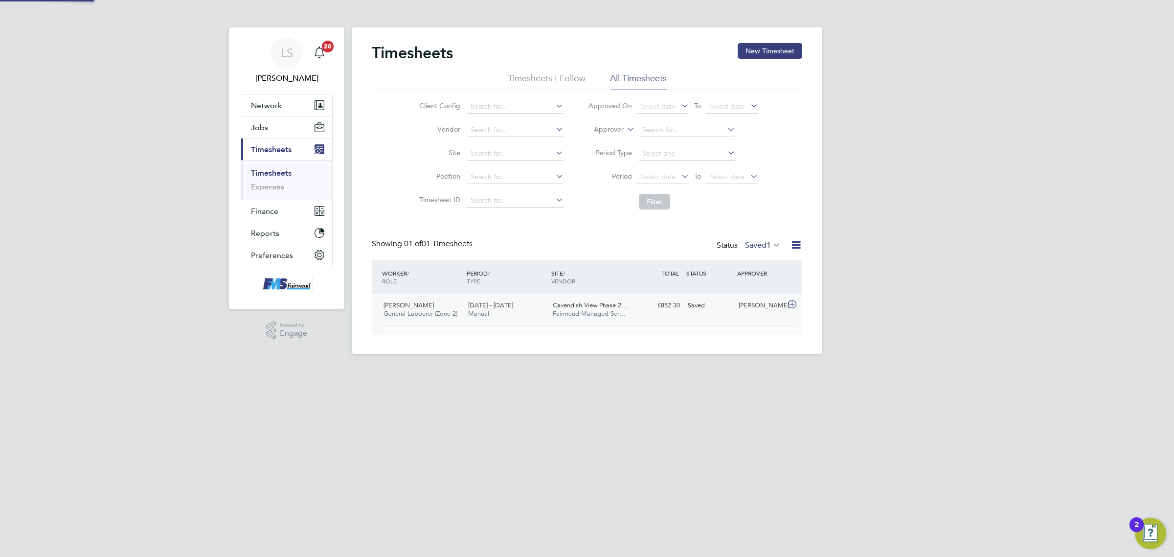
scroll to position [16, 95]
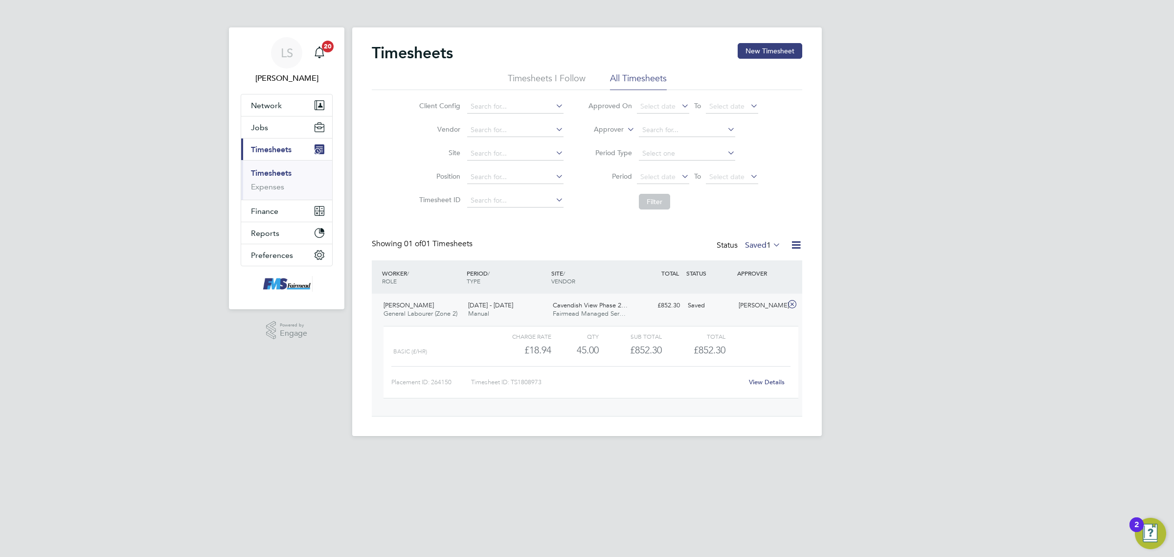
click at [756, 378] on link "View Details" at bounding box center [767, 382] width 36 height 8
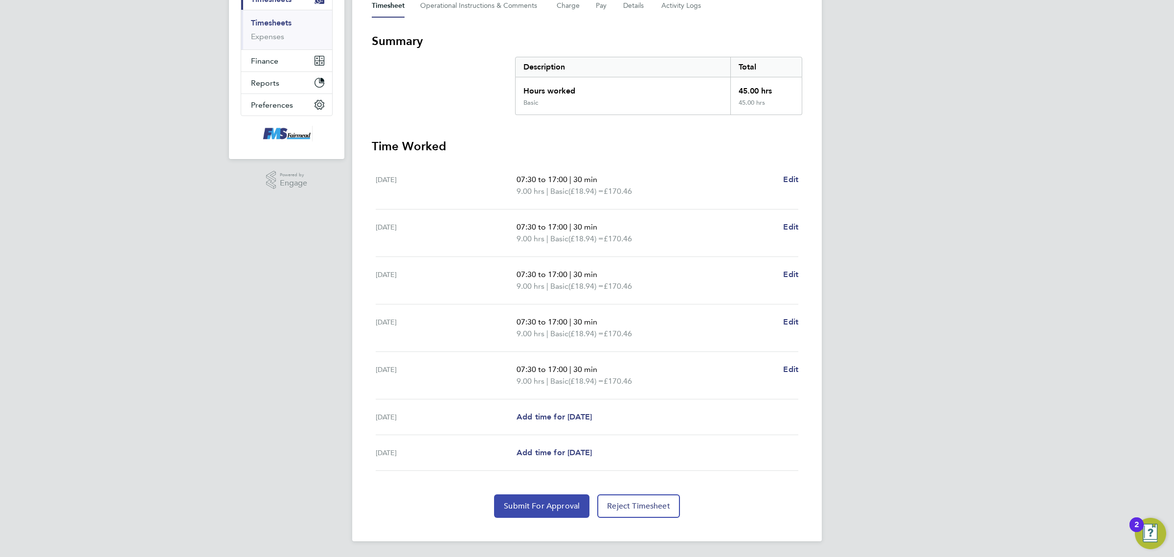
click at [542, 512] on button "Submit For Approval" at bounding box center [541, 505] width 95 height 23
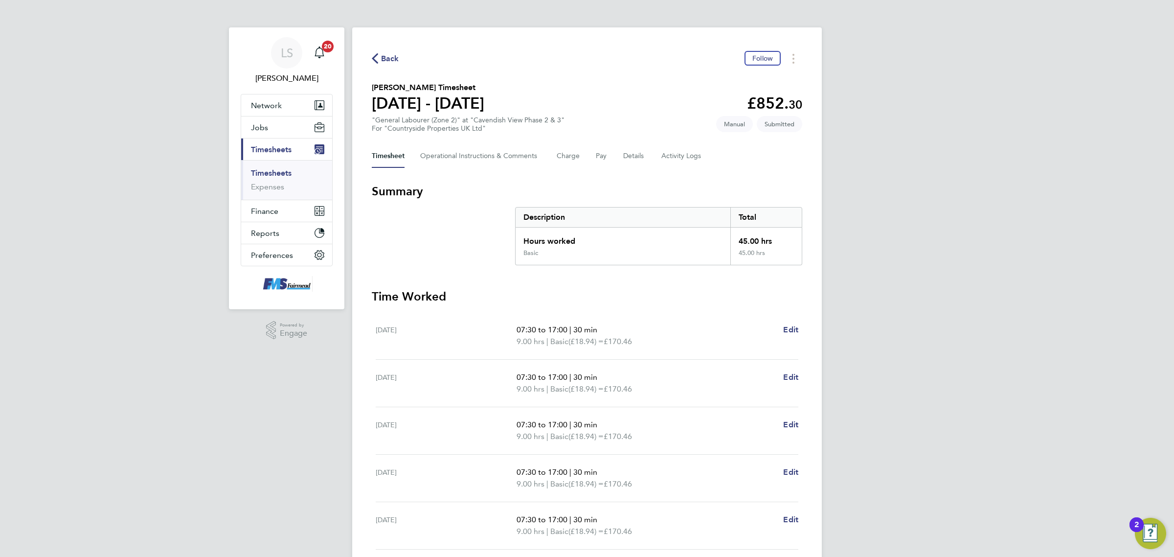
click at [277, 169] on link "Timesheets" at bounding box center [271, 172] width 41 height 9
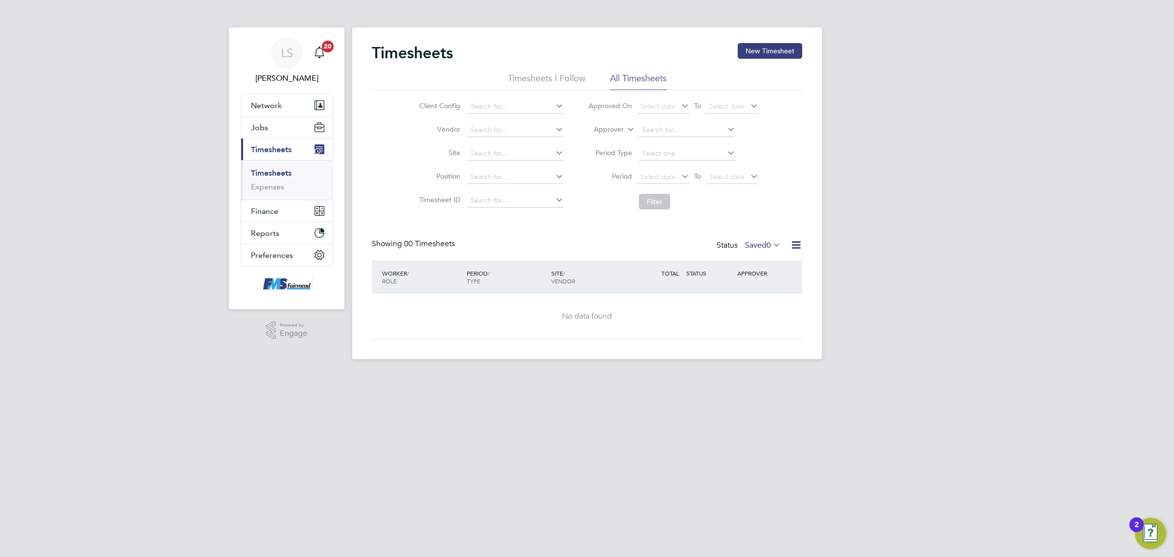
click at [741, 240] on div "Status Saved 0" at bounding box center [749, 246] width 66 height 14
click at [747, 241] on label "Saved 0" at bounding box center [763, 245] width 36 height 10
click at [765, 326] on li "Rejected" at bounding box center [748, 326] width 45 height 14
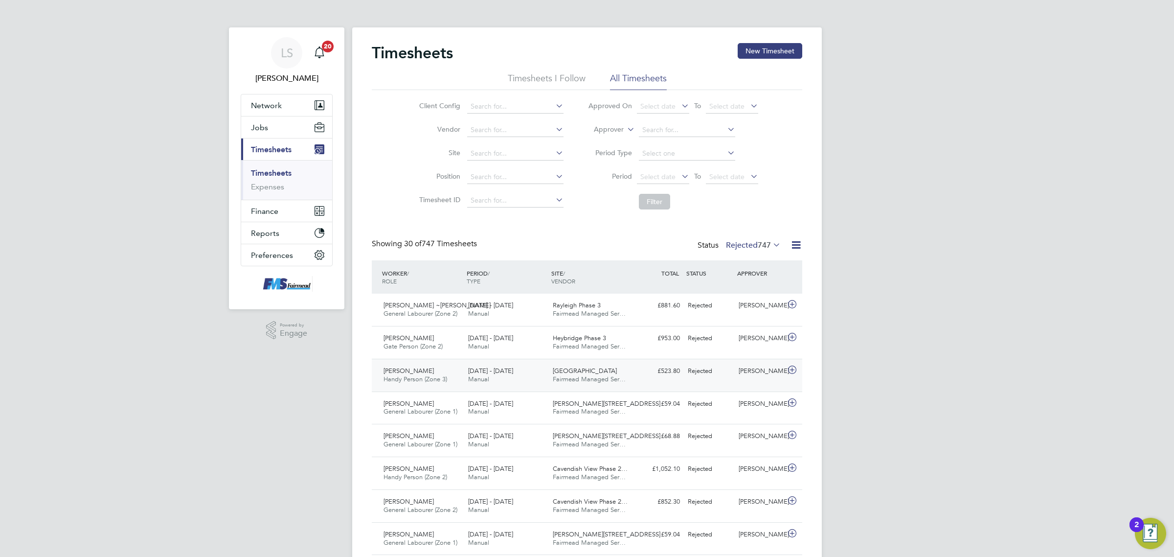
click at [752, 360] on div "[PERSON_NAME] Handy Person (Zone 3) [DATE] - [DATE] [DATE] - [DATE] Manual [GEO…" at bounding box center [587, 374] width 430 height 33
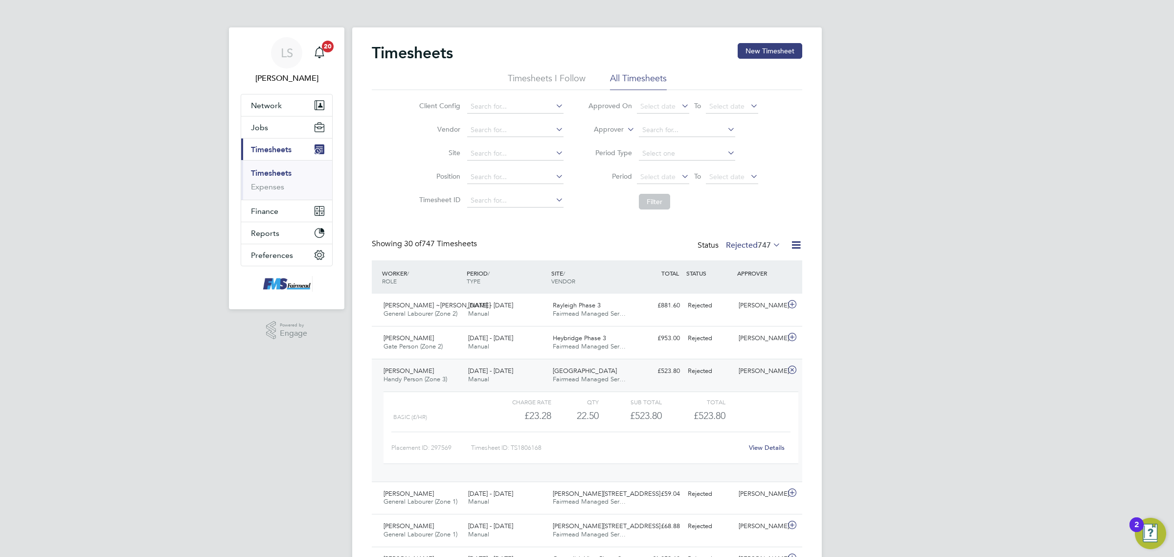
click at [767, 443] on link "View Details" at bounding box center [767, 447] width 36 height 8
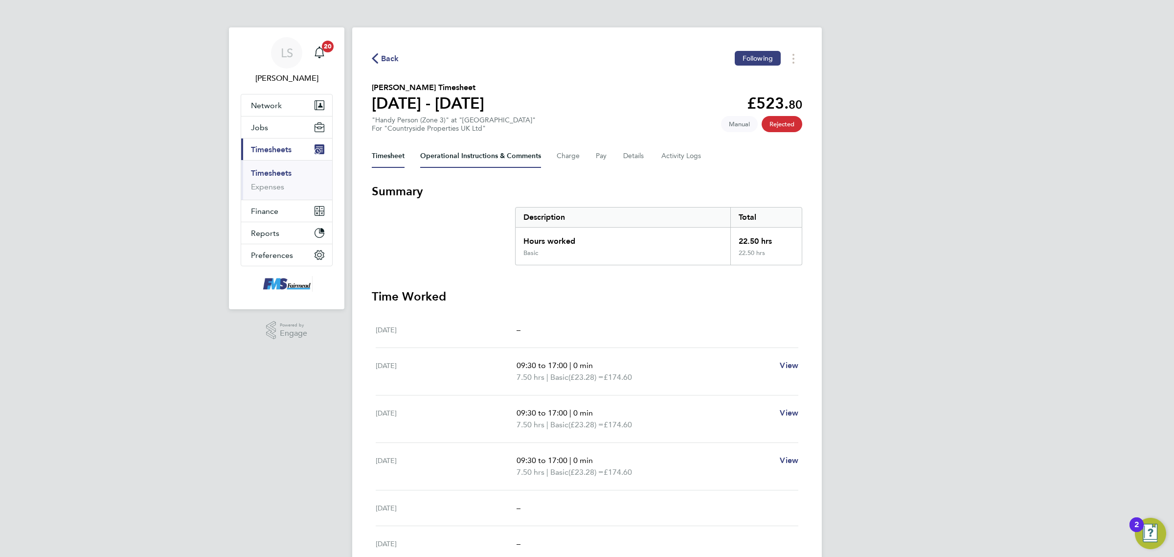
click at [519, 155] on Comments-tab "Operational Instructions & Comments" at bounding box center [480, 155] width 121 height 23
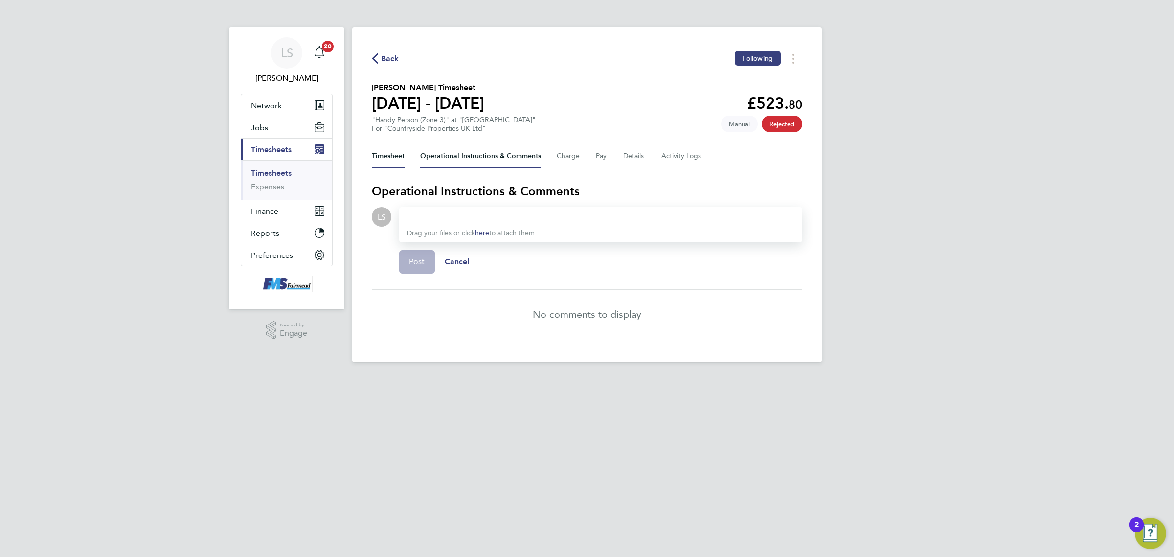
click at [392, 159] on button "Timesheet" at bounding box center [388, 155] width 33 height 23
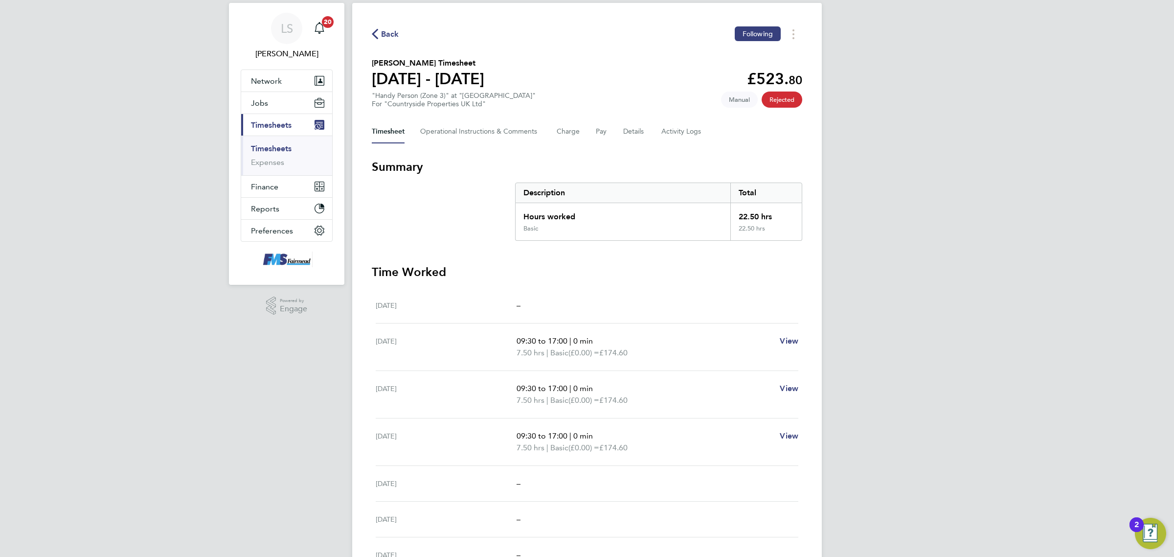
scroll to position [20, 0]
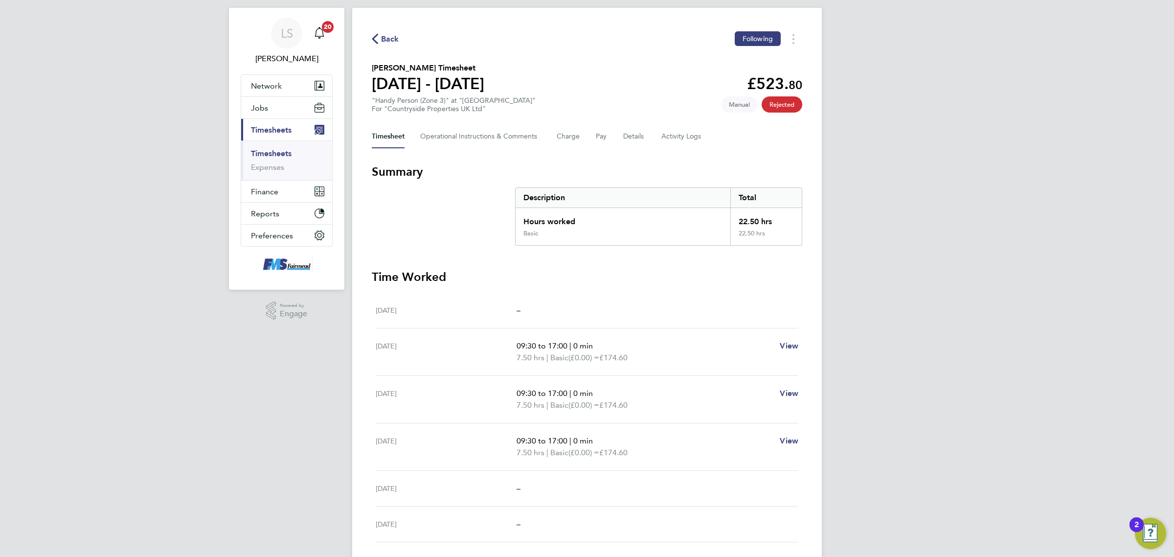
click at [289, 155] on link "Timesheets" at bounding box center [271, 153] width 41 height 9
